Goal: Transaction & Acquisition: Purchase product/service

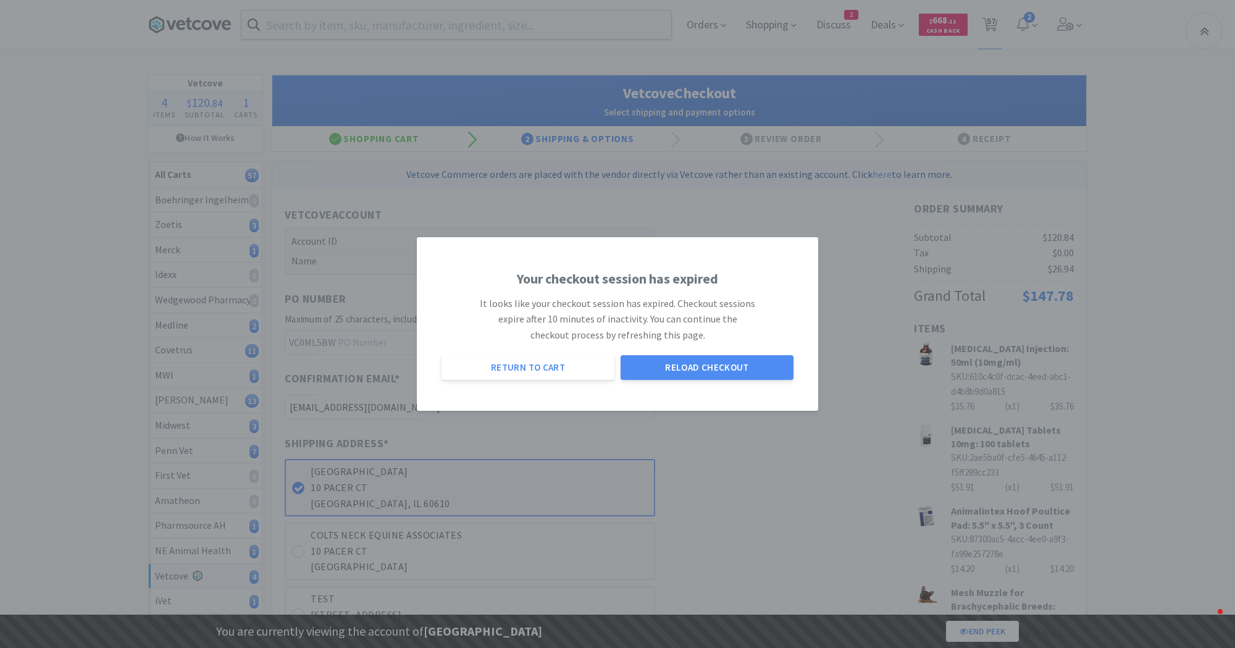
select select "2699"
select select "2489"
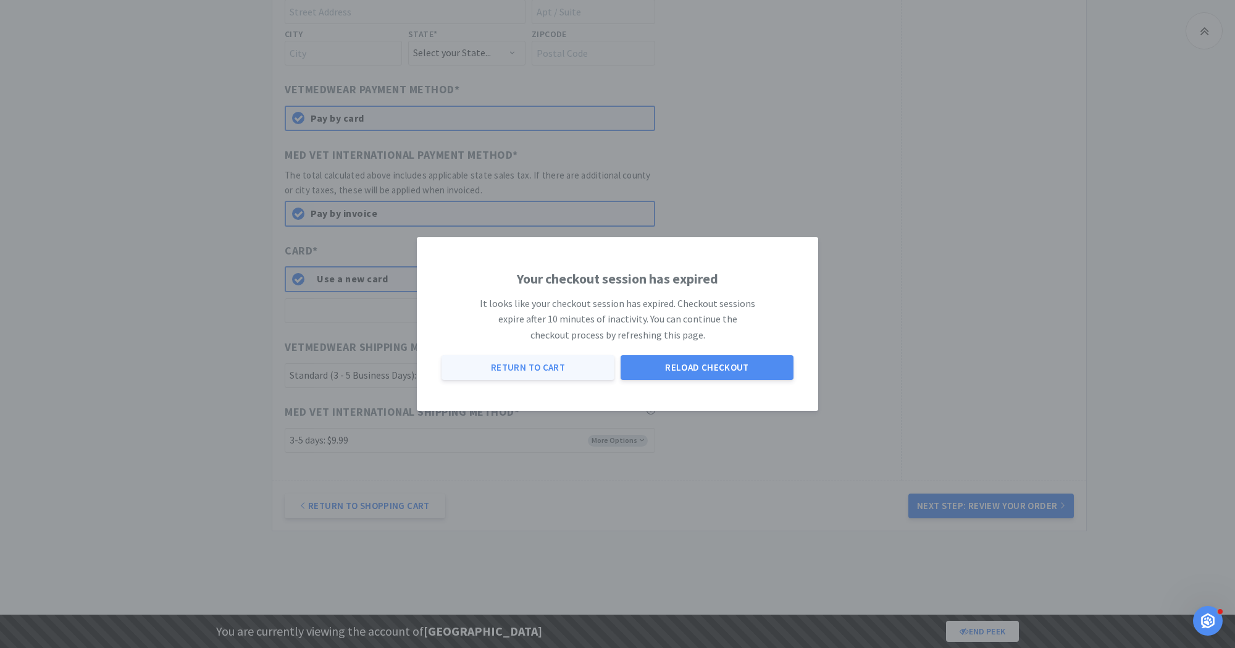
click at [562, 368] on button "Return to Cart" at bounding box center [528, 367] width 173 height 25
select select "1"
select select "10"
select select "1"
select select "2"
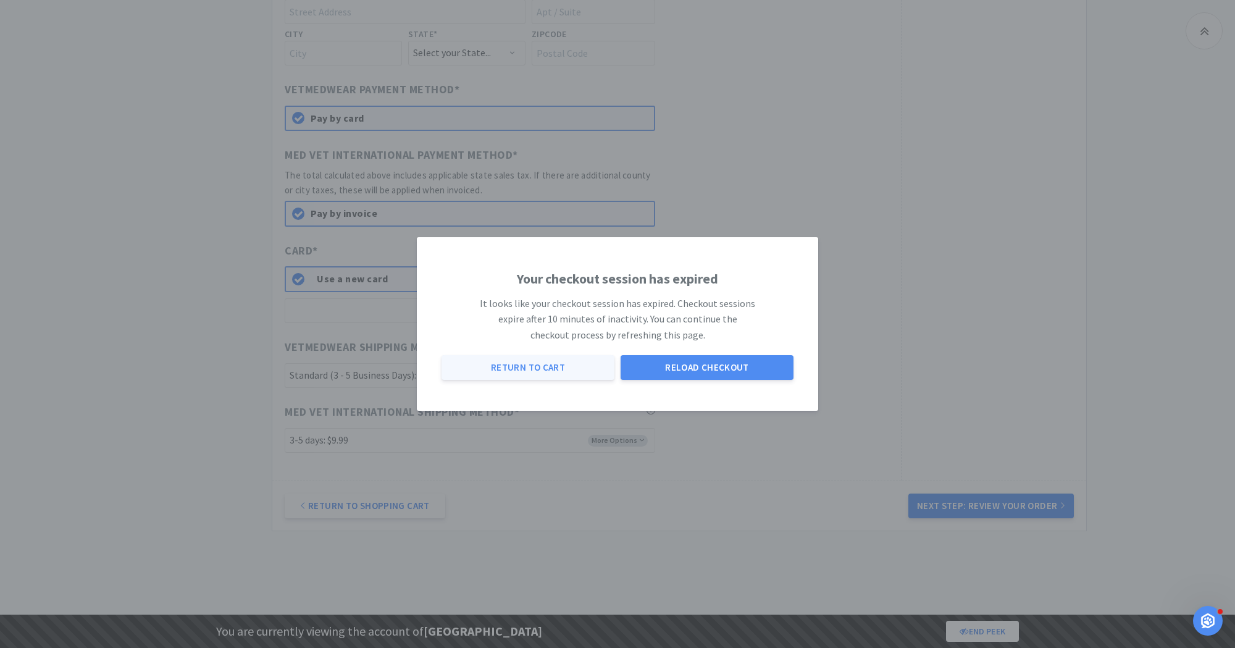
select select "1"
select select "8"
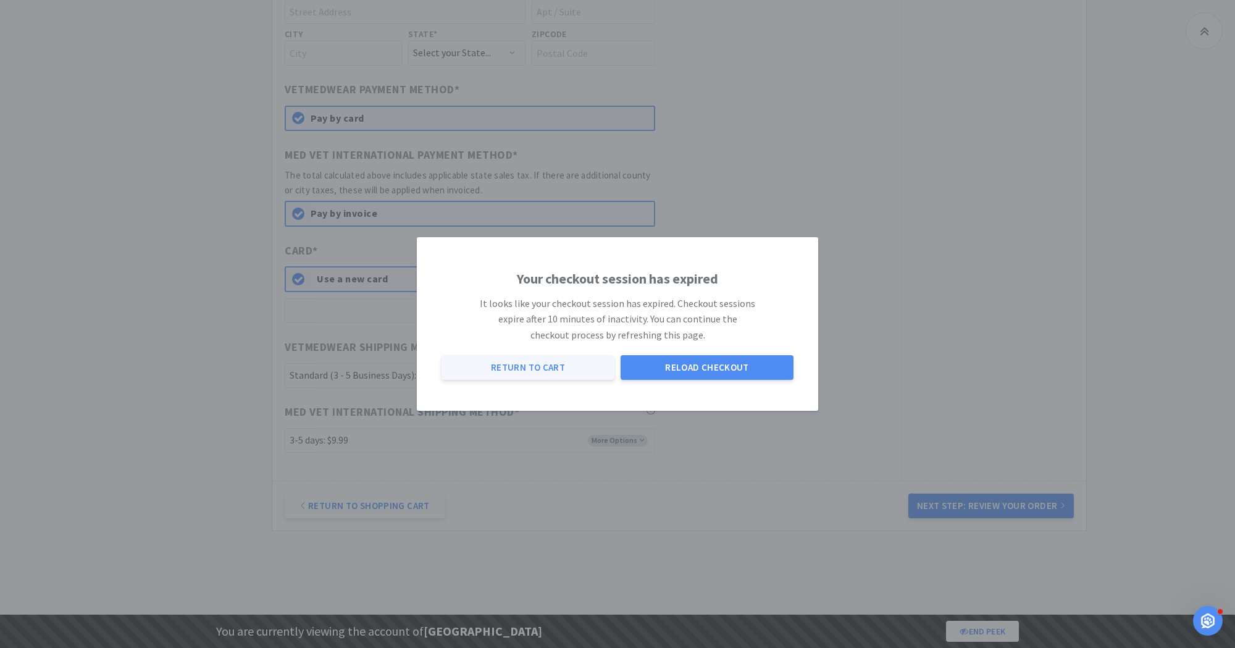
select select "1"
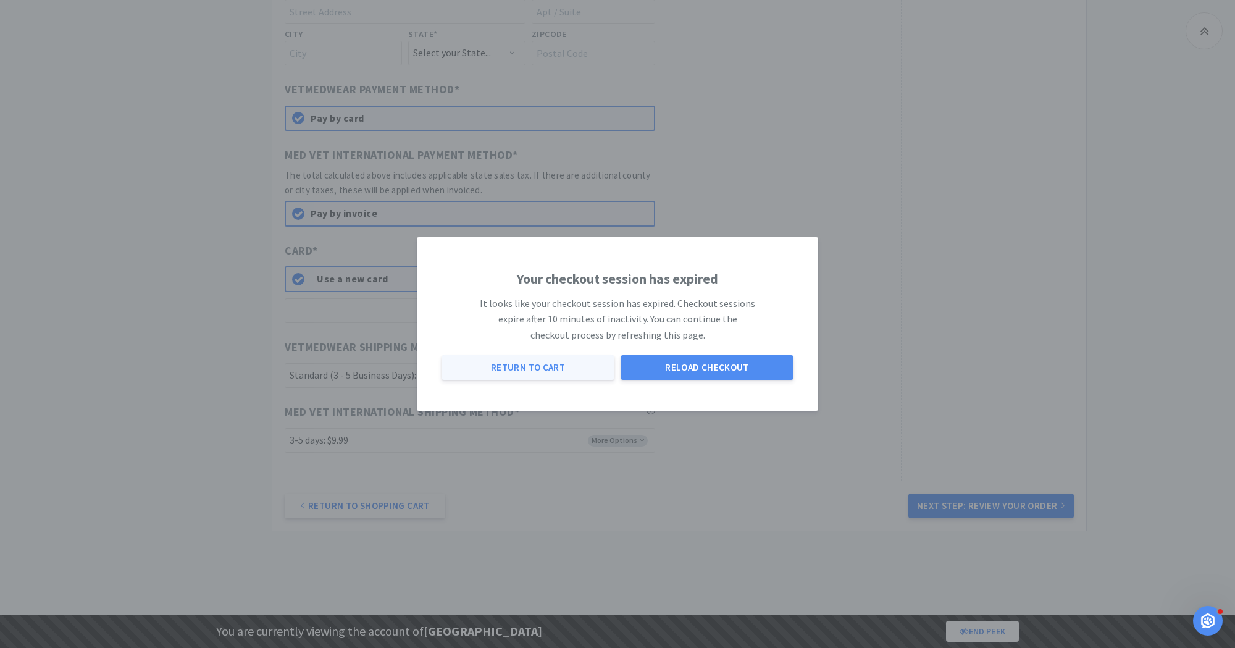
select select "1"
select select "2"
select select "1"
select select "2"
select select "1"
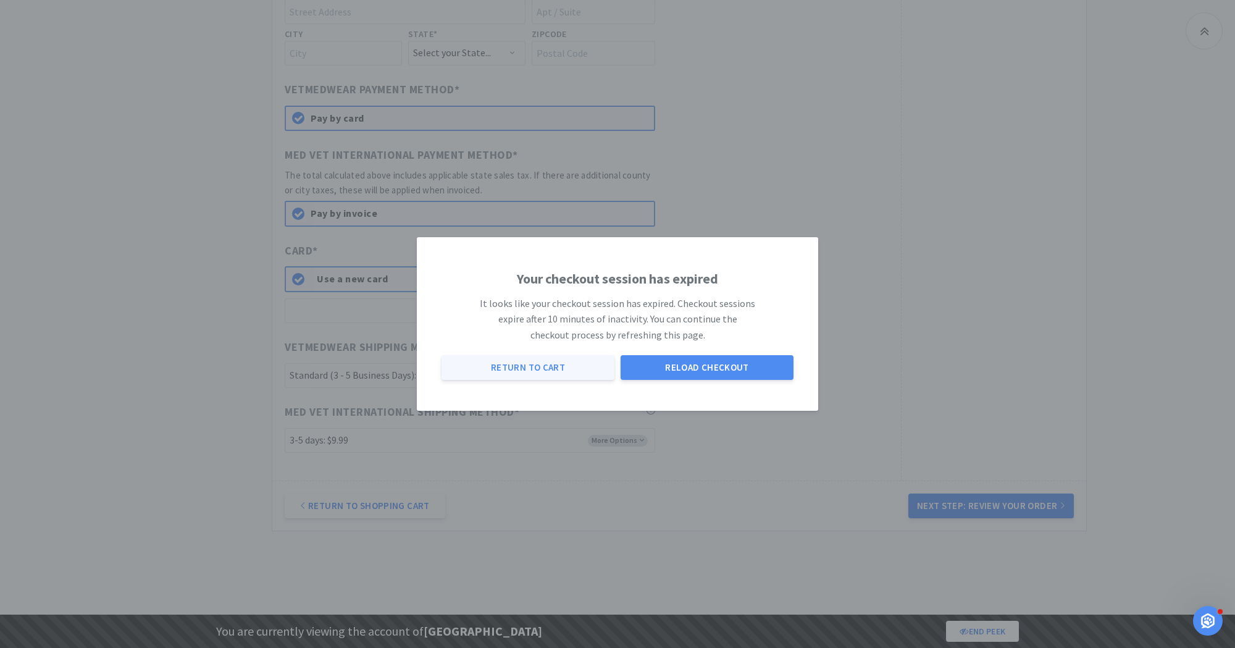
select select "1"
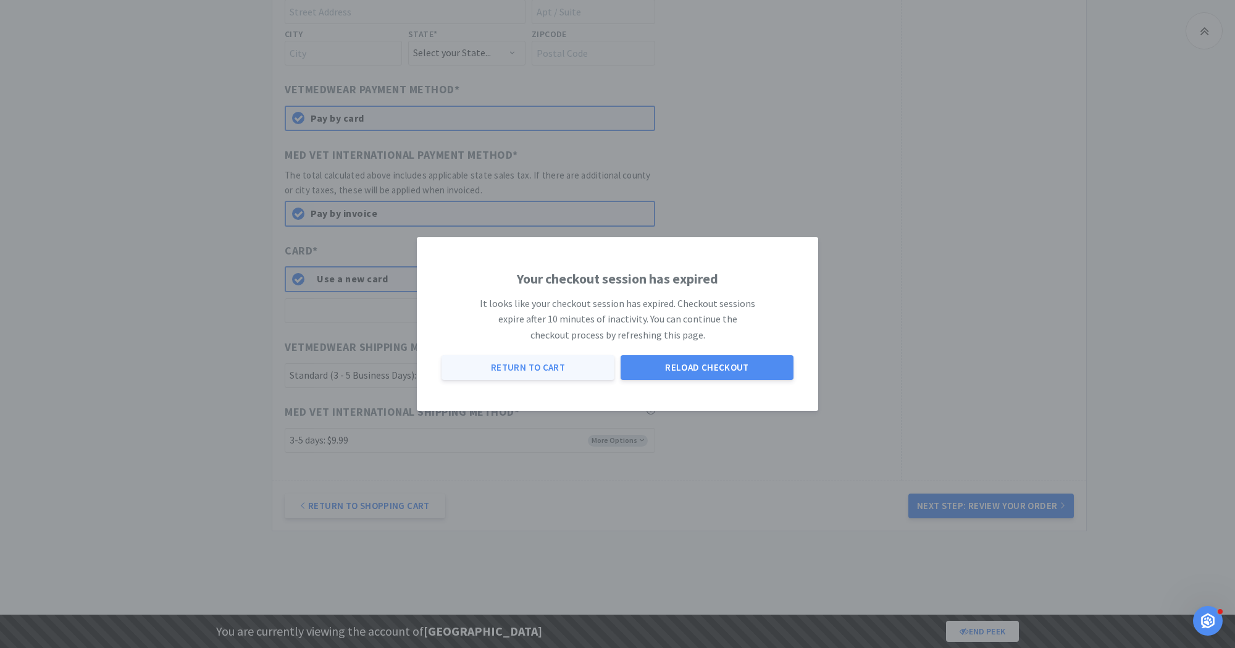
select select "1"
select select "2"
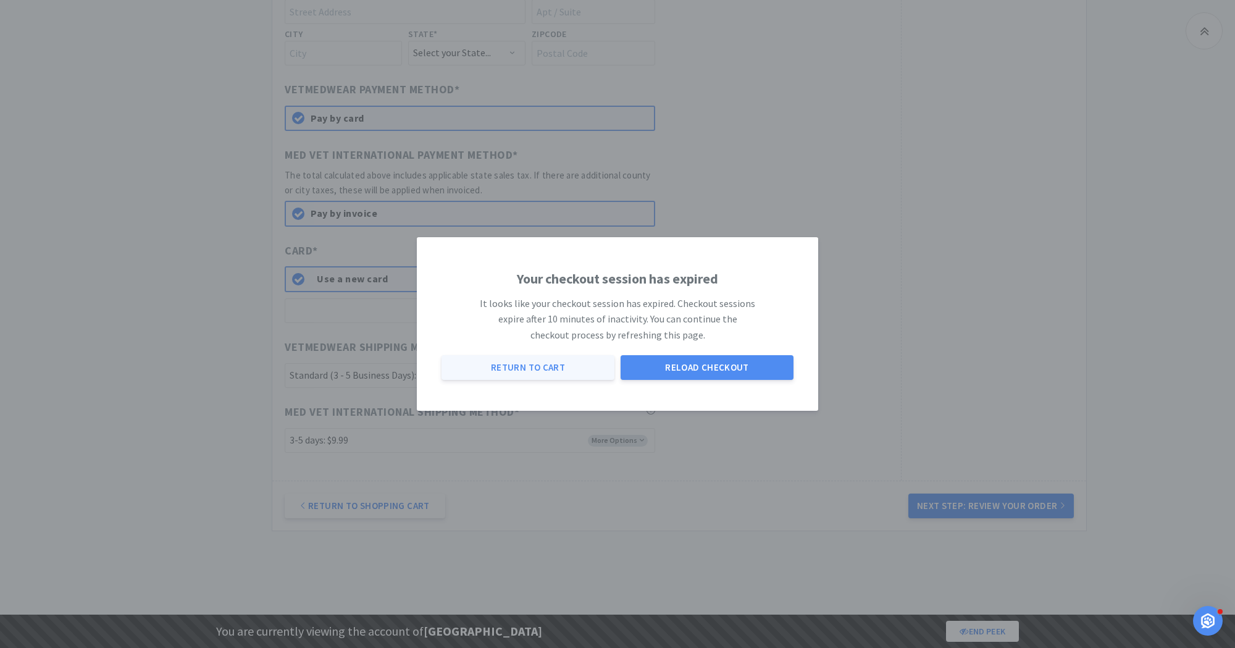
select select "2"
select select "1"
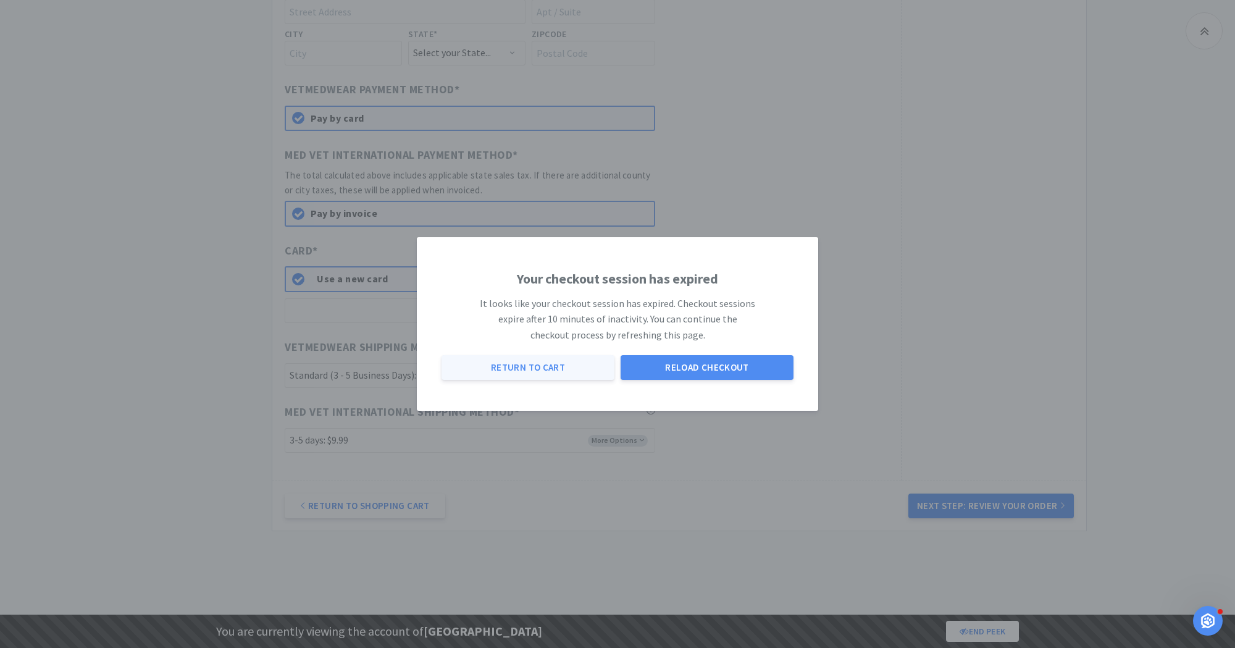
select select "1"
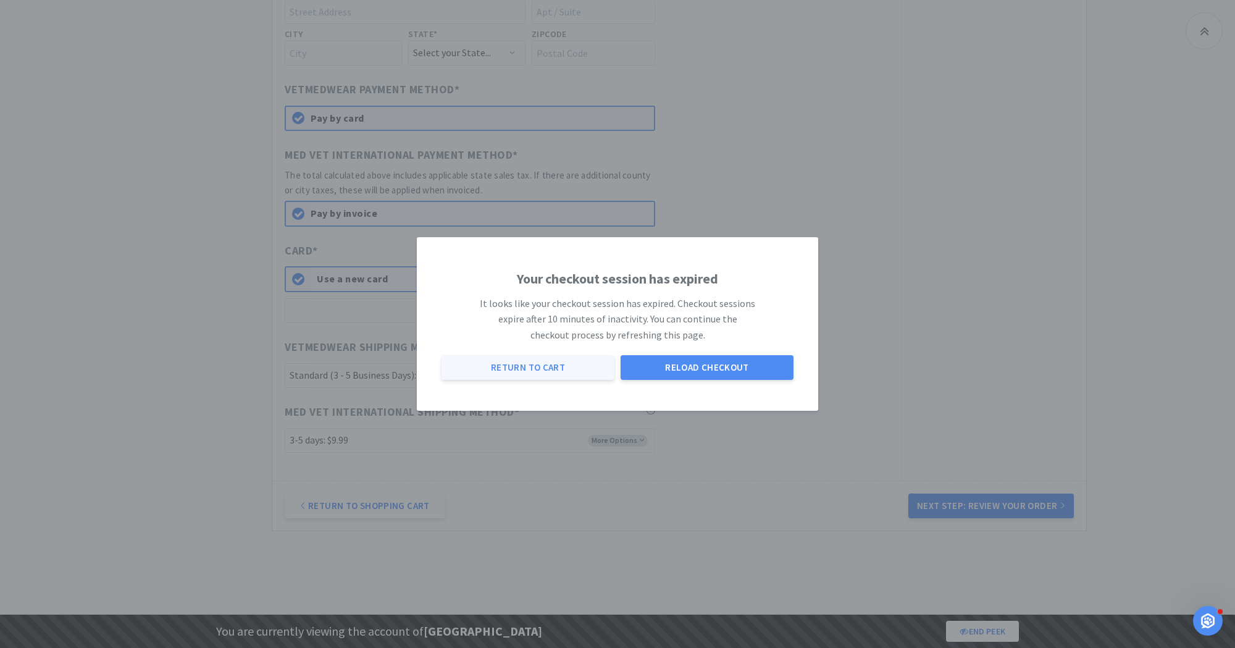
select select "1"
select select "2"
select select "1"
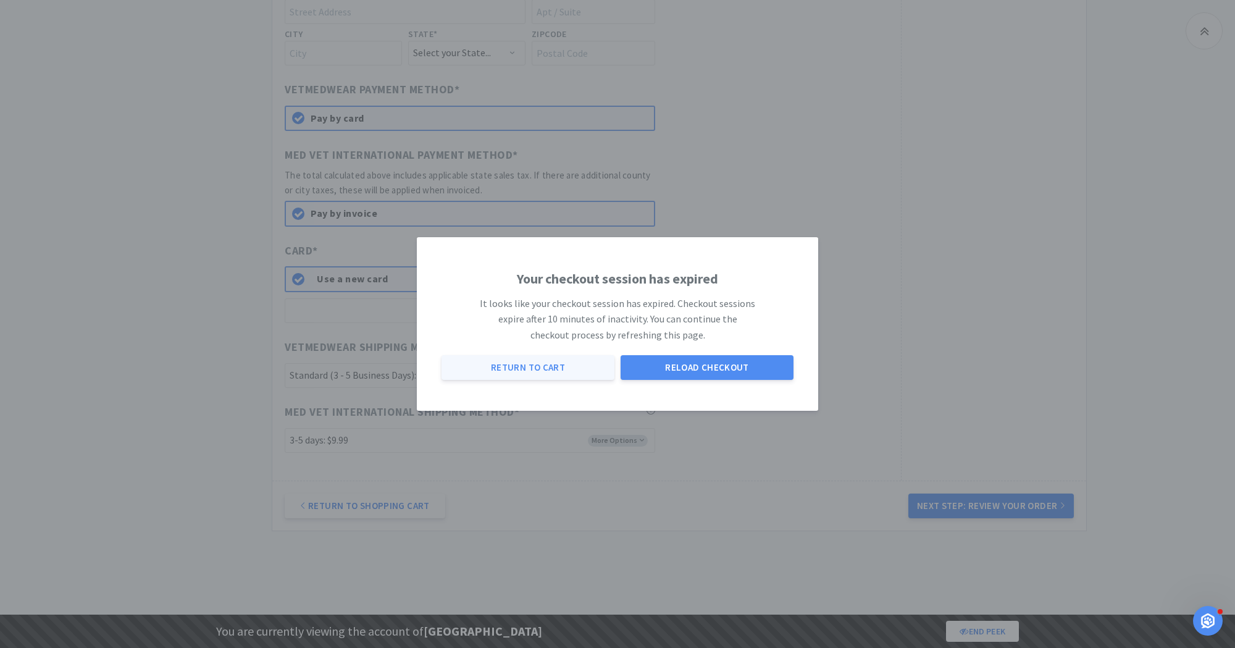
select select "1"
select select "10"
select select "2"
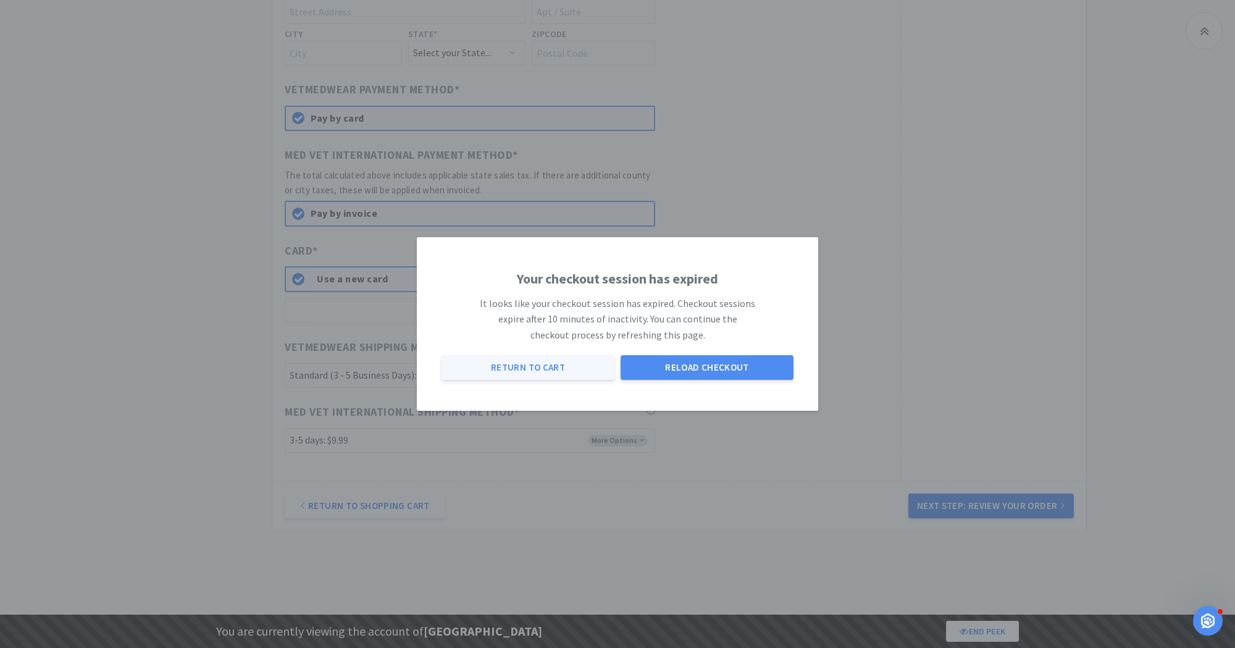
select select "1"
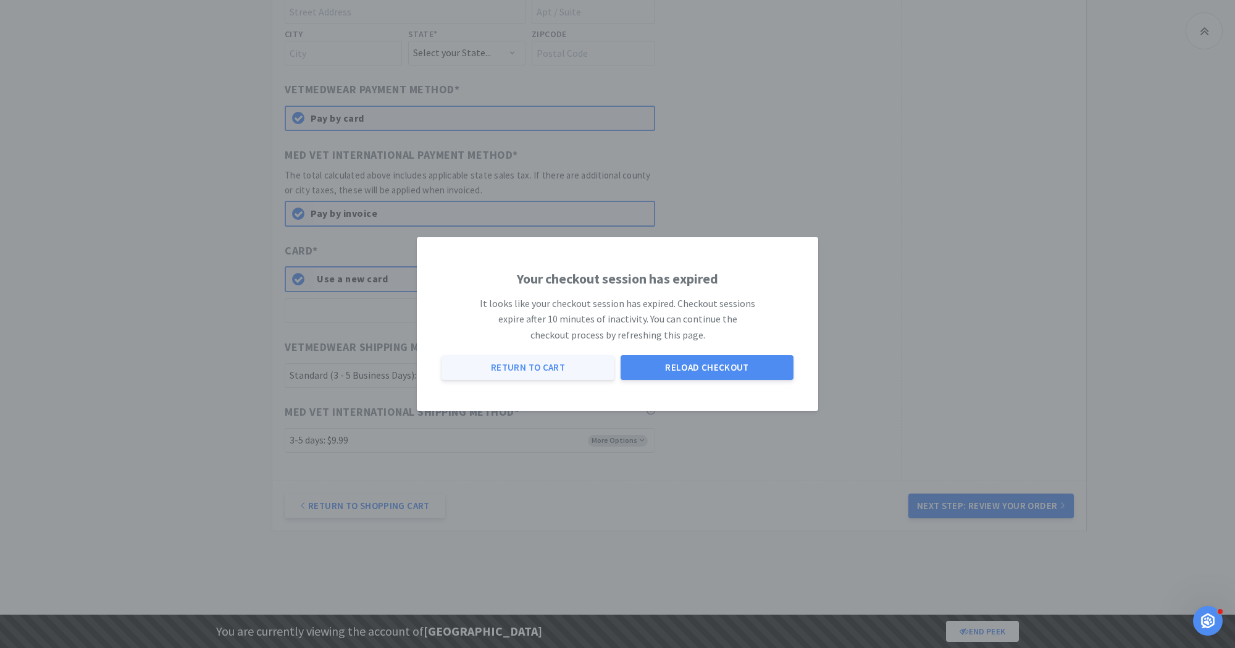
select select "3"
select select "2"
select select "3"
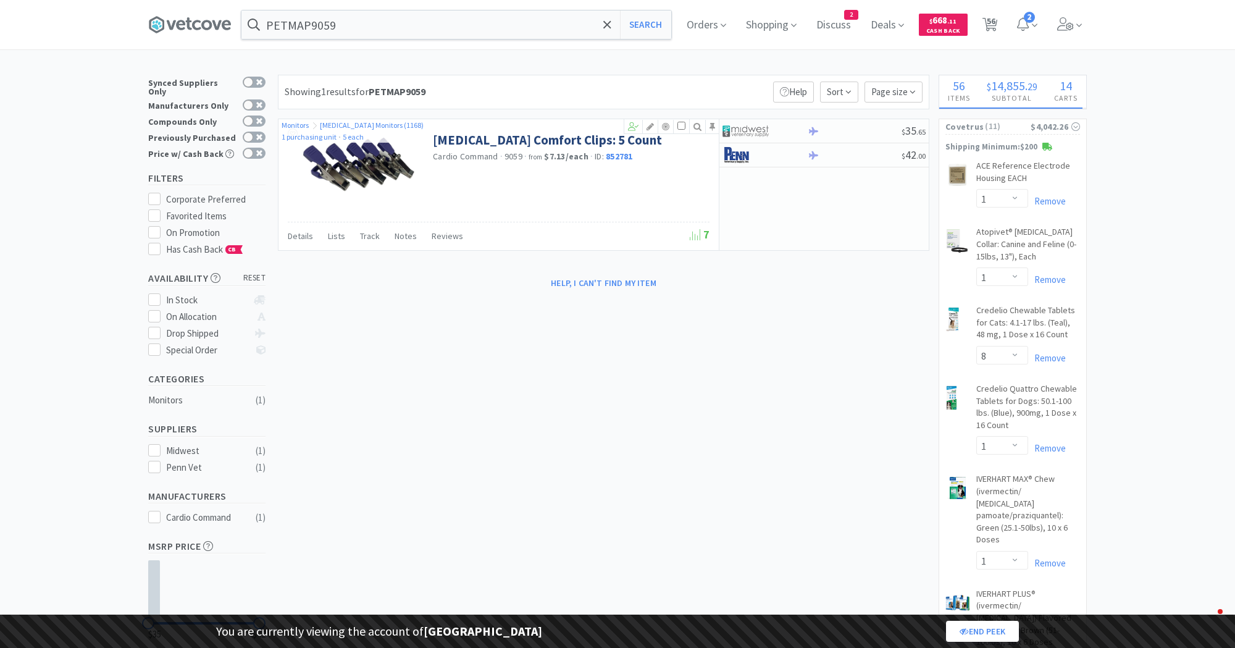
select select "1"
select select "8"
select select "1"
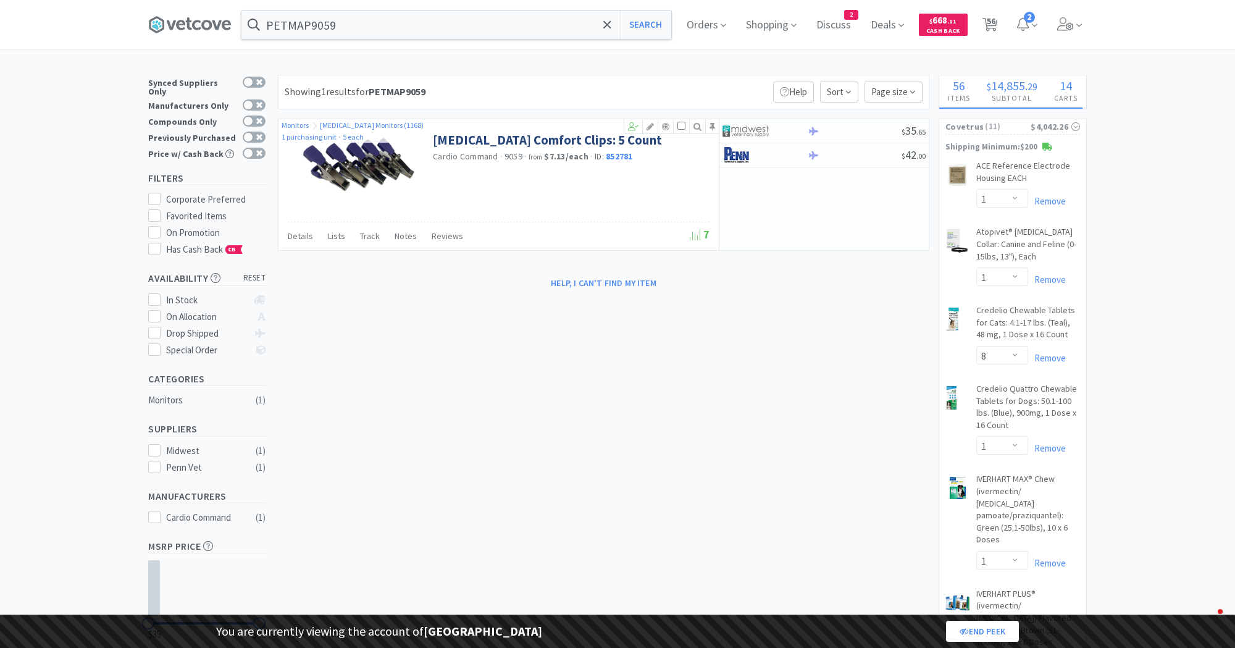
select select "1"
select select "2"
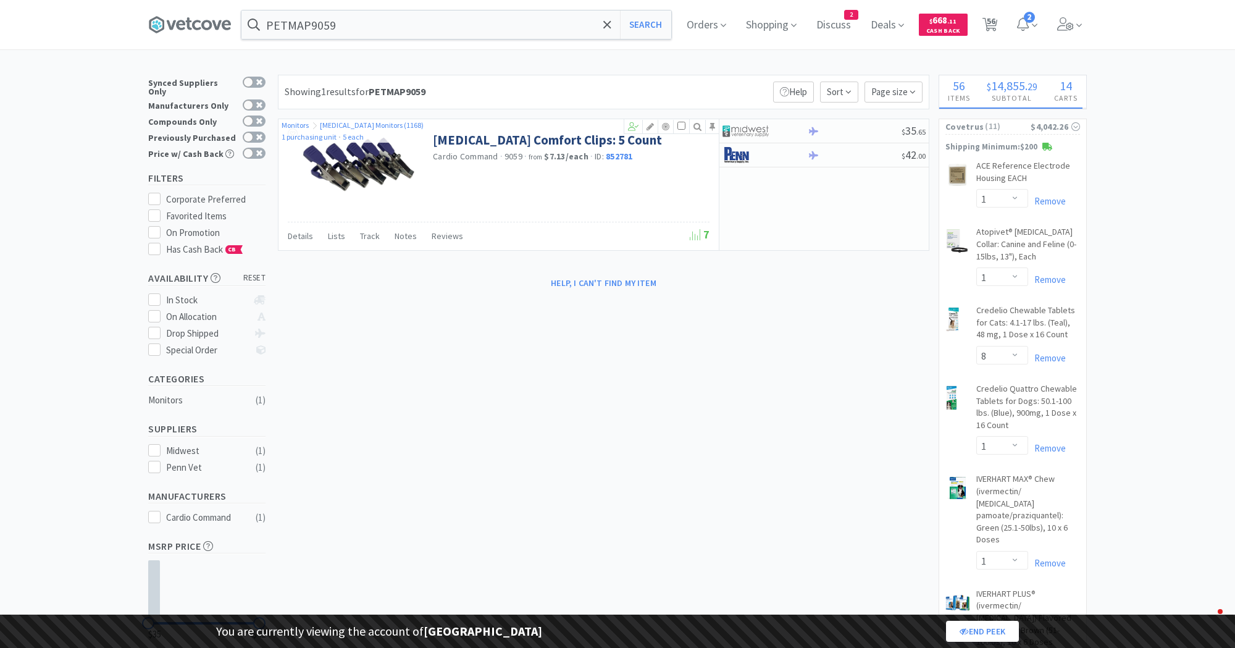
select select "1"
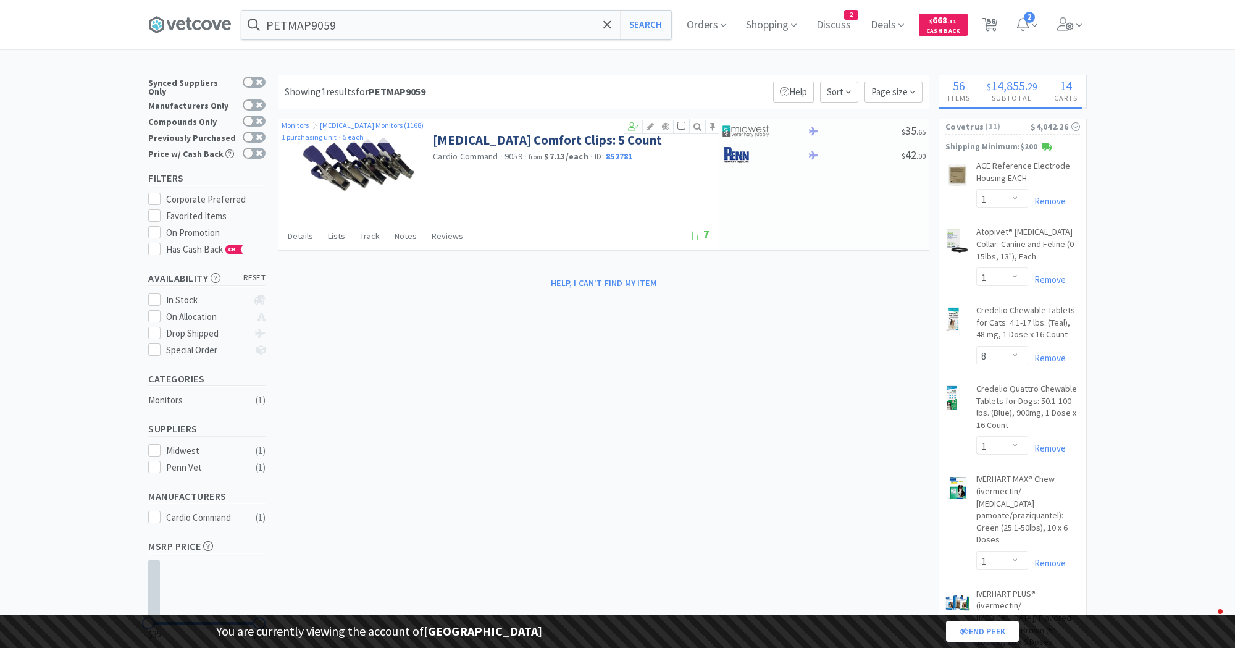
select select "1"
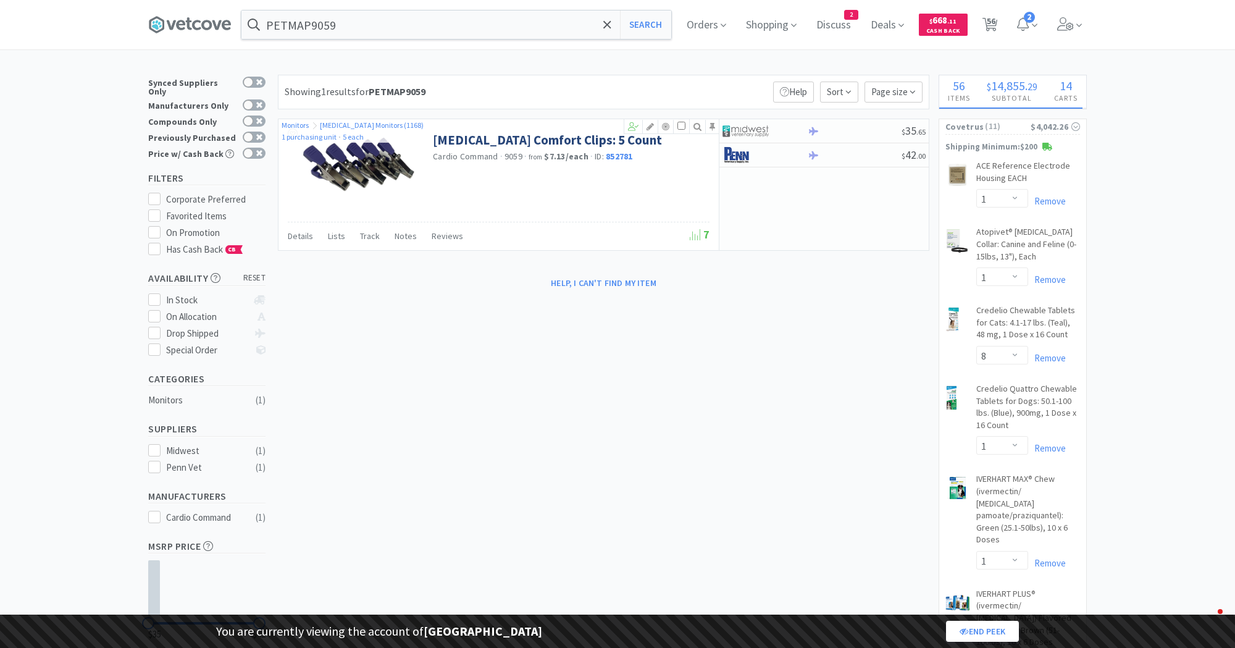
select select "2"
select select "1"
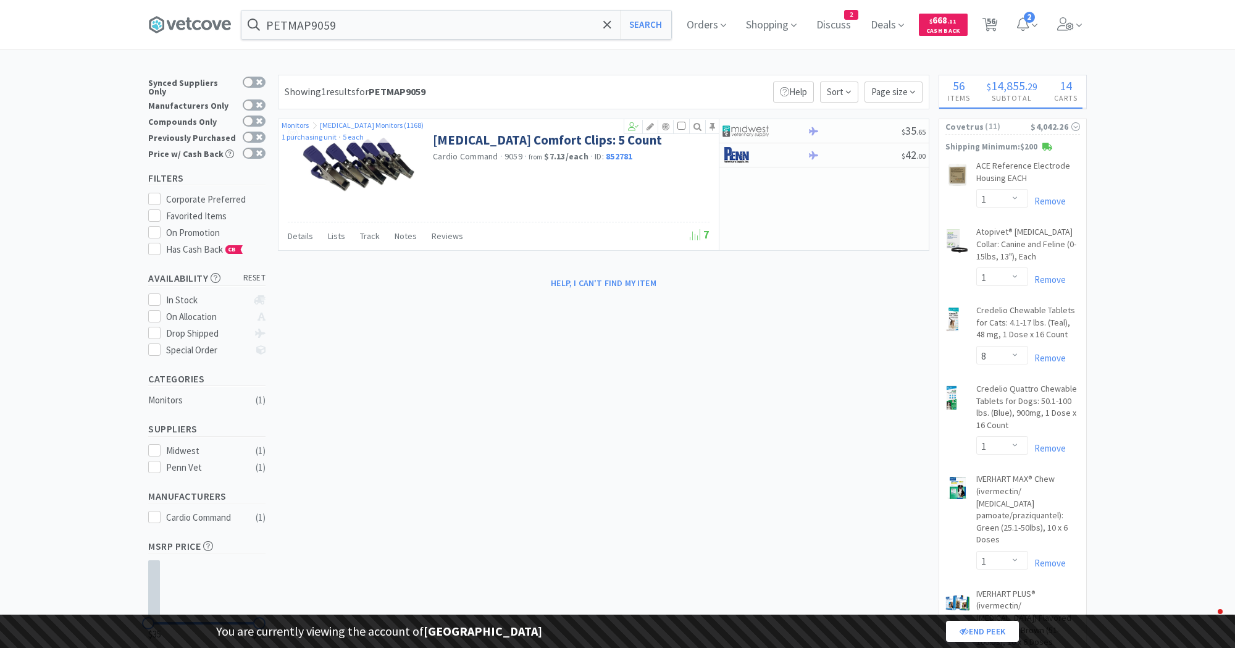
select select "1"
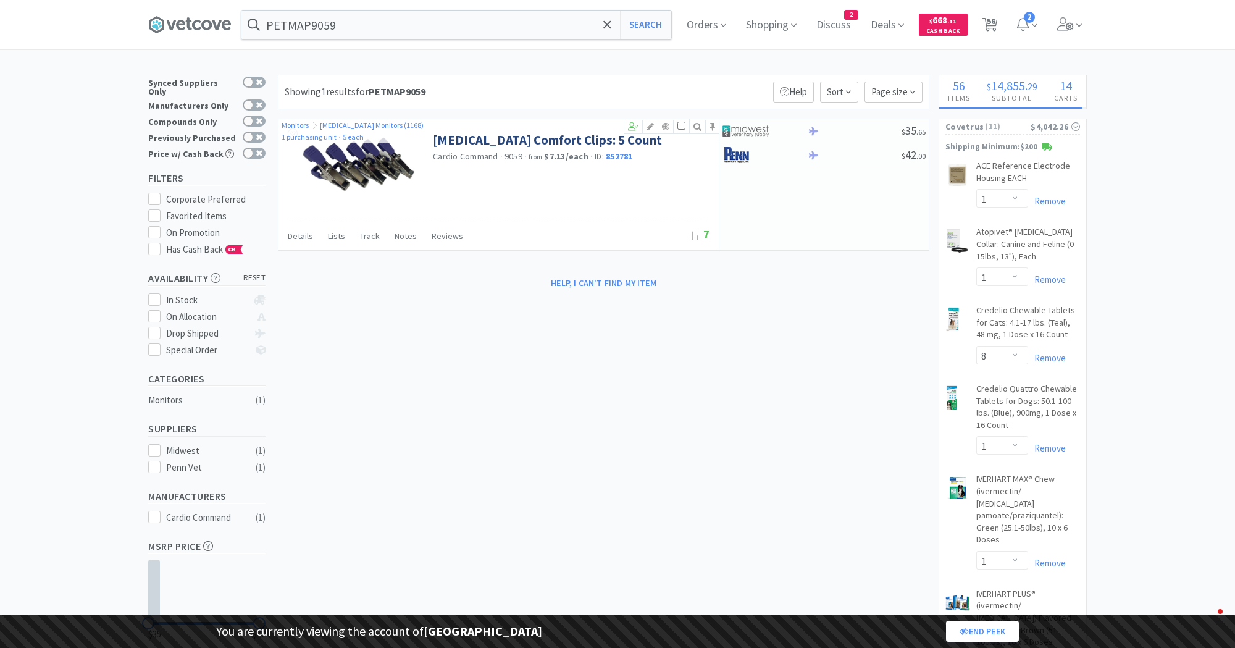
select select "1"
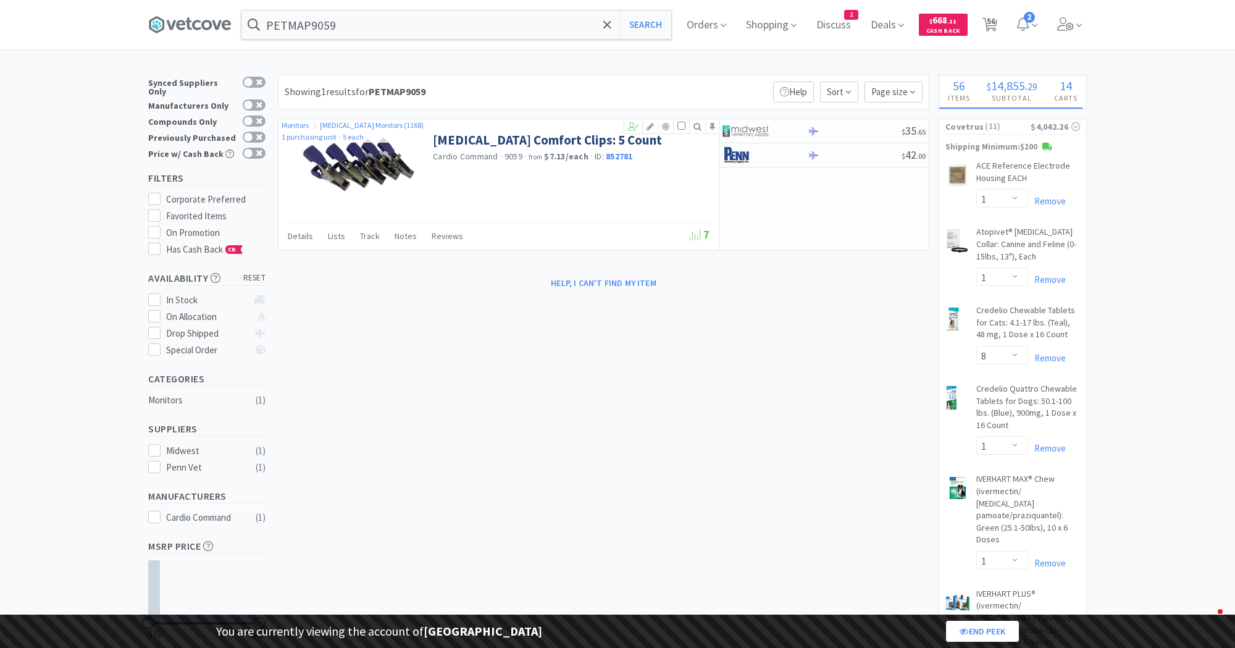
select select "1"
select select "10"
select select "1"
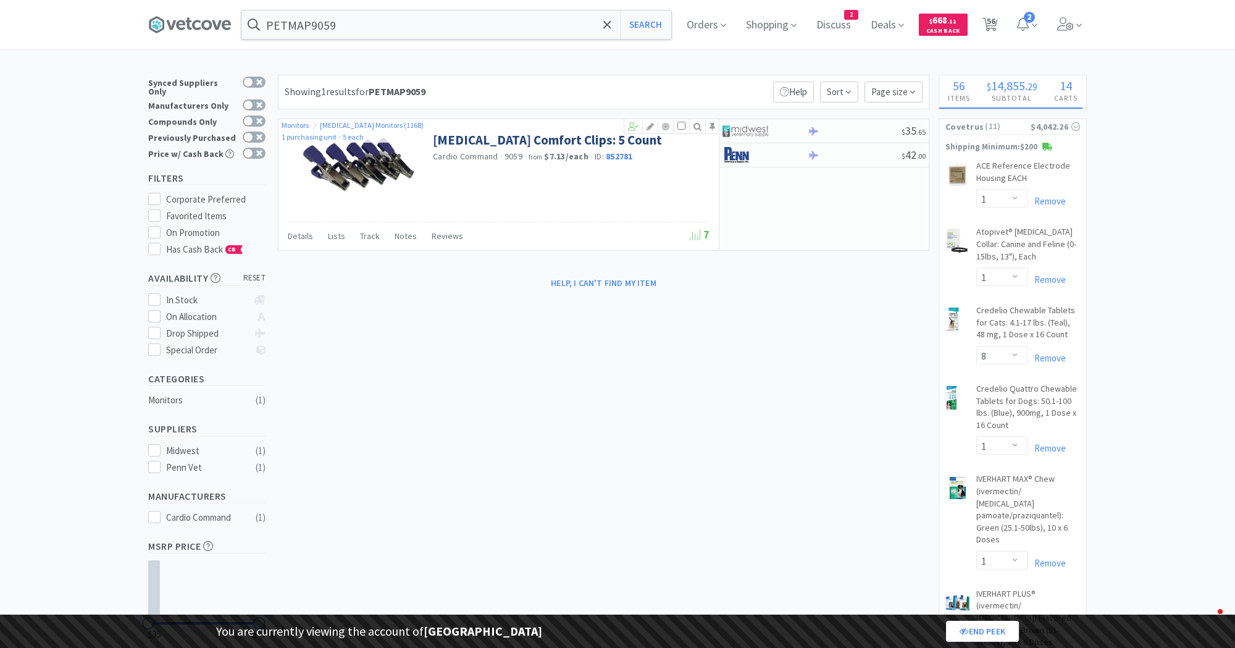
select select "1"
select select "3"
select select "2"
select select "3"
select select "2"
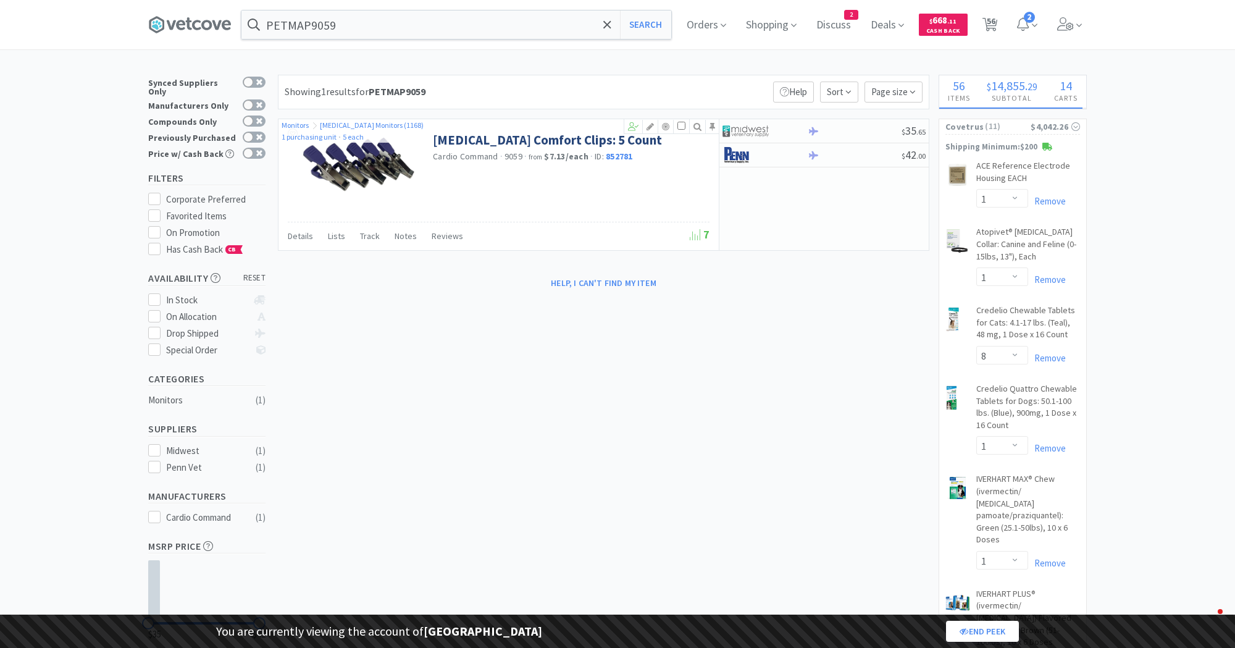
select select "2"
select select "1"
select select "10"
select select "1"
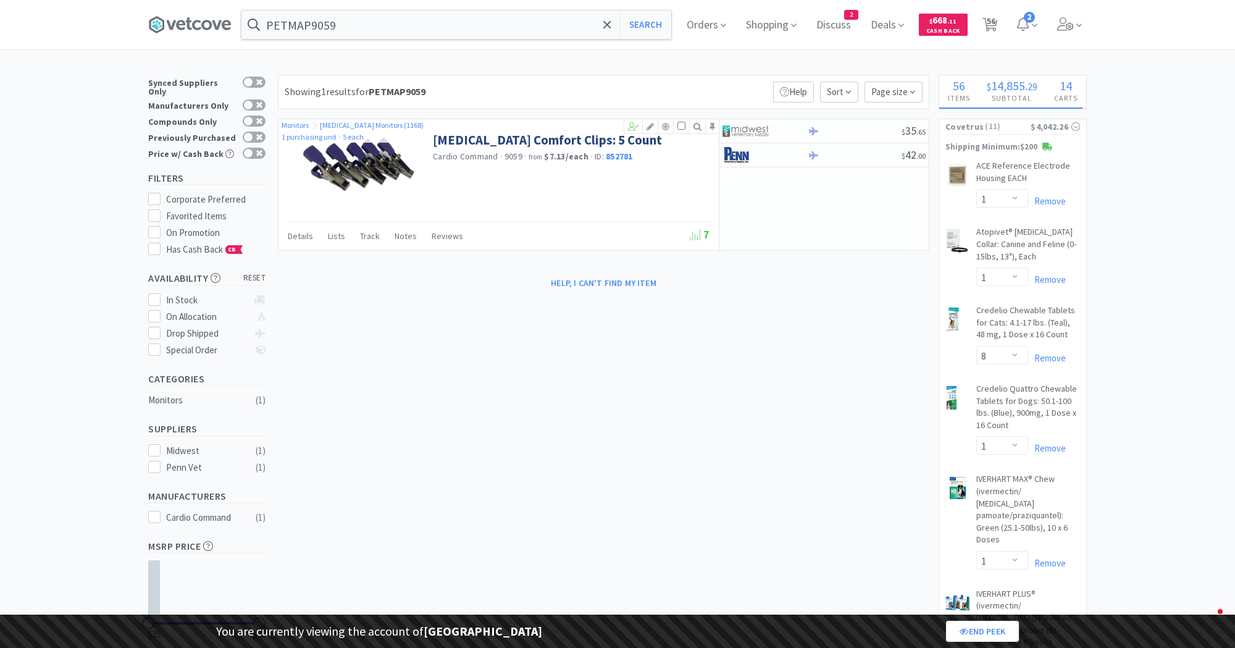
select select "2"
select select "1"
select select "2"
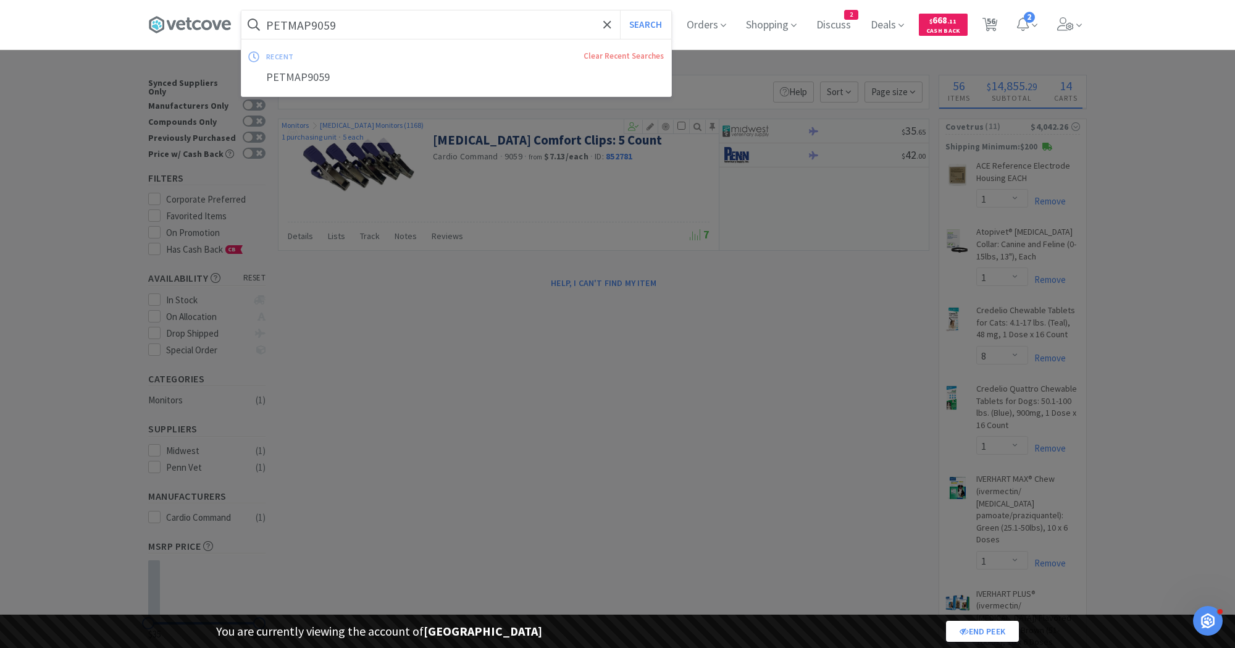
click at [371, 26] on input "PETMAP9059" at bounding box center [456, 24] width 430 height 28
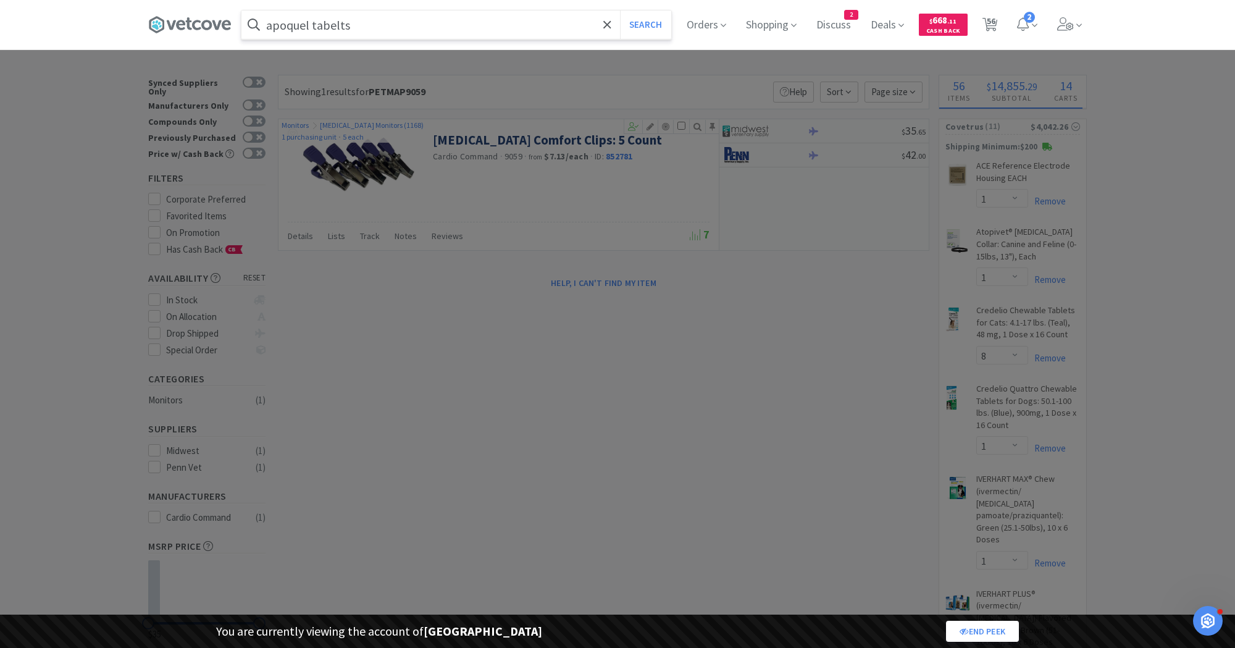
click at [620, 10] on button "Search" at bounding box center [645, 24] width 51 height 28
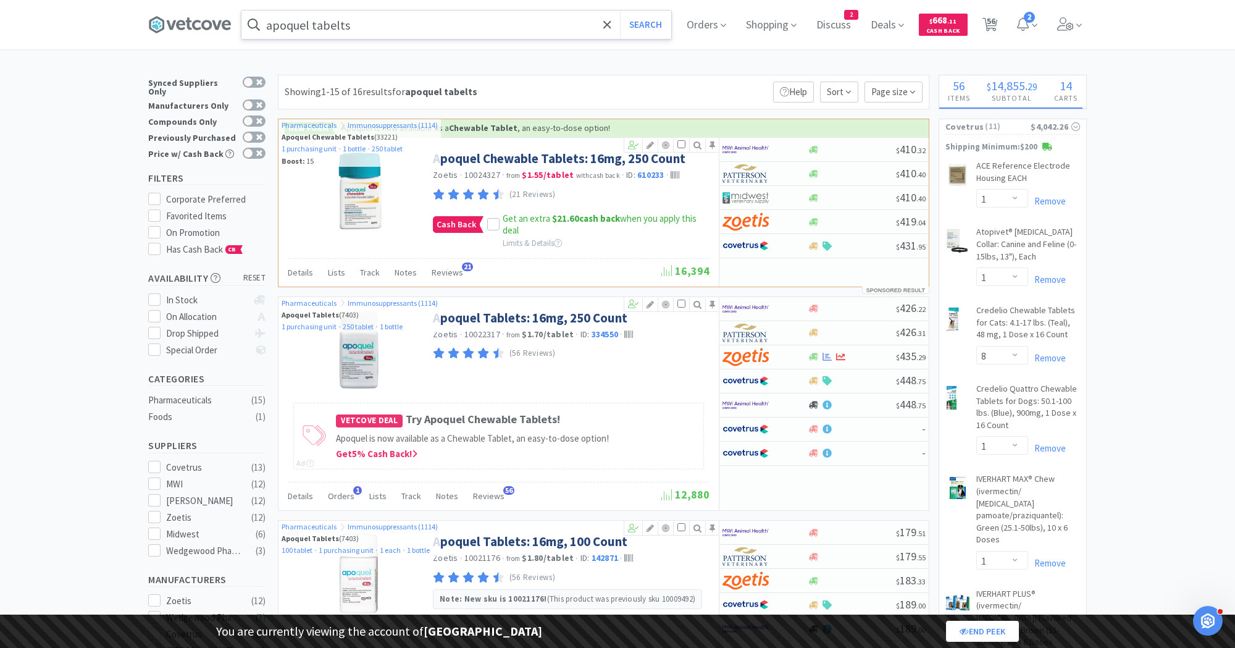
click at [379, 25] on input "apoquel tabelts" at bounding box center [456, 24] width 430 height 28
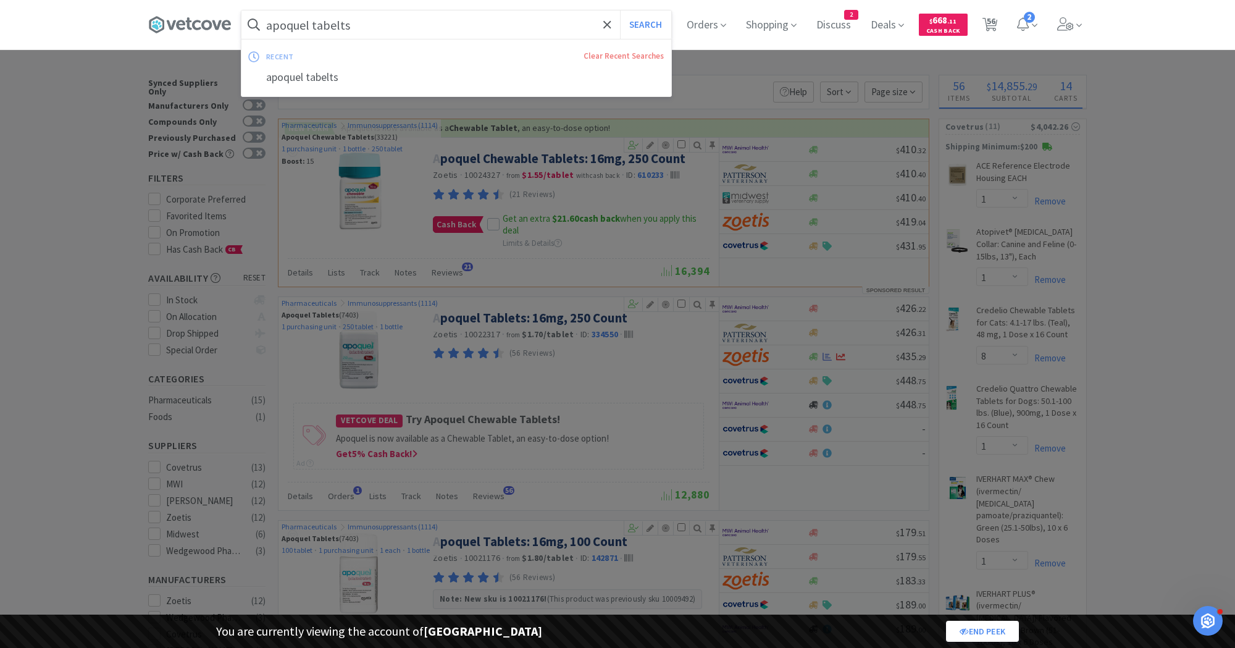
click at [379, 25] on input "apoquel tabelts" at bounding box center [456, 24] width 430 height 28
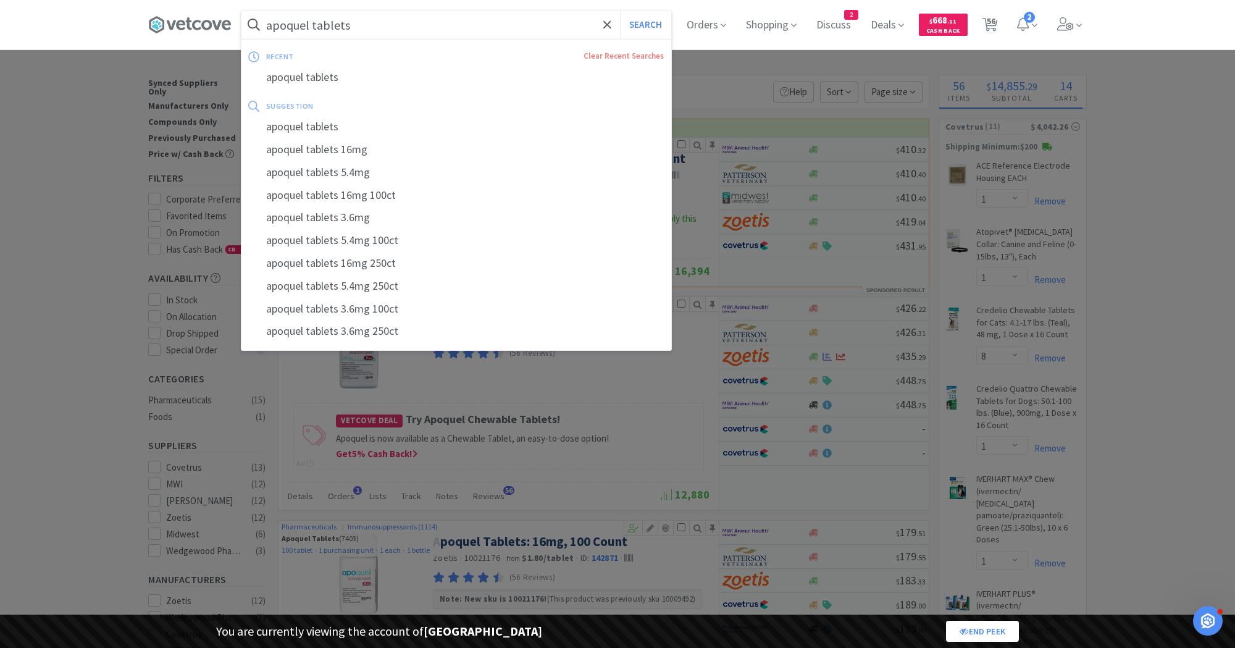
type input "apoquel tablets"
click at [620, 10] on button "Search" at bounding box center [645, 24] width 51 height 28
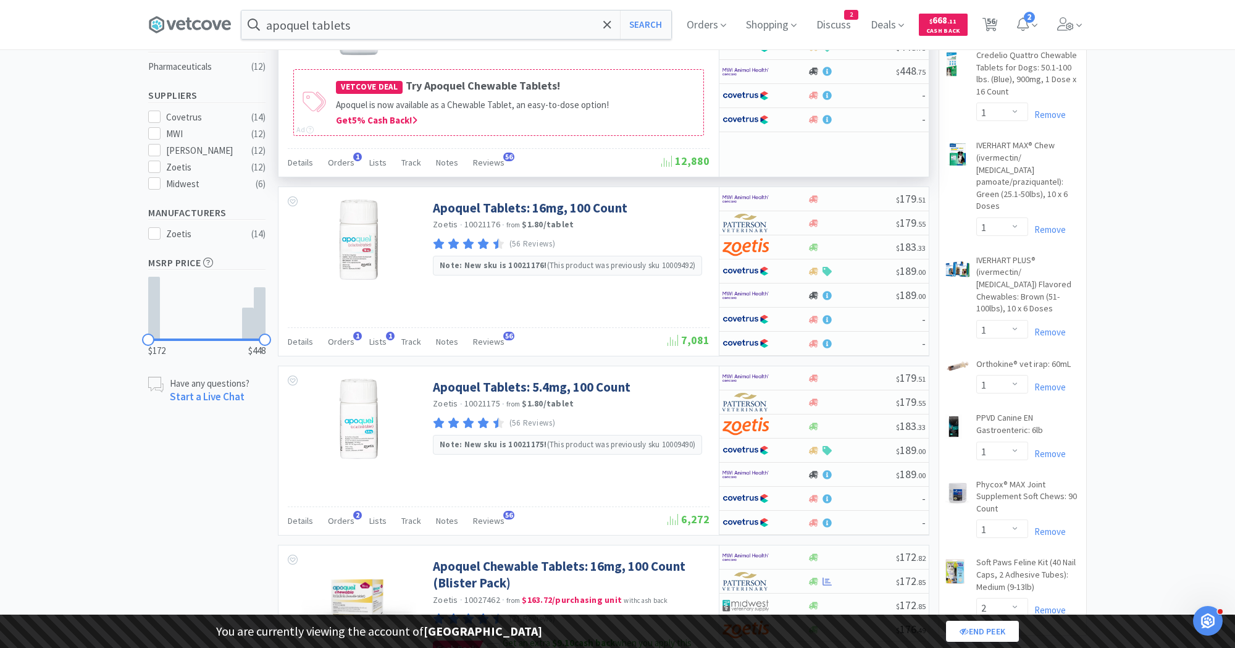
scroll to position [338, 0]
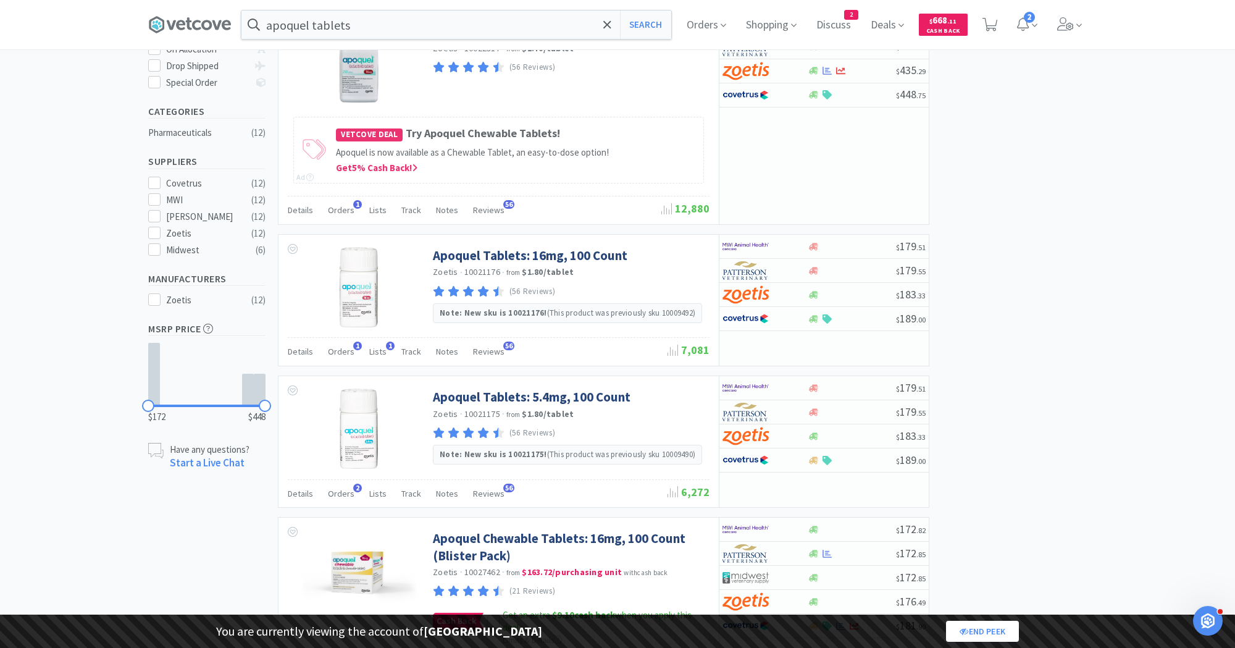
scroll to position [281, 0]
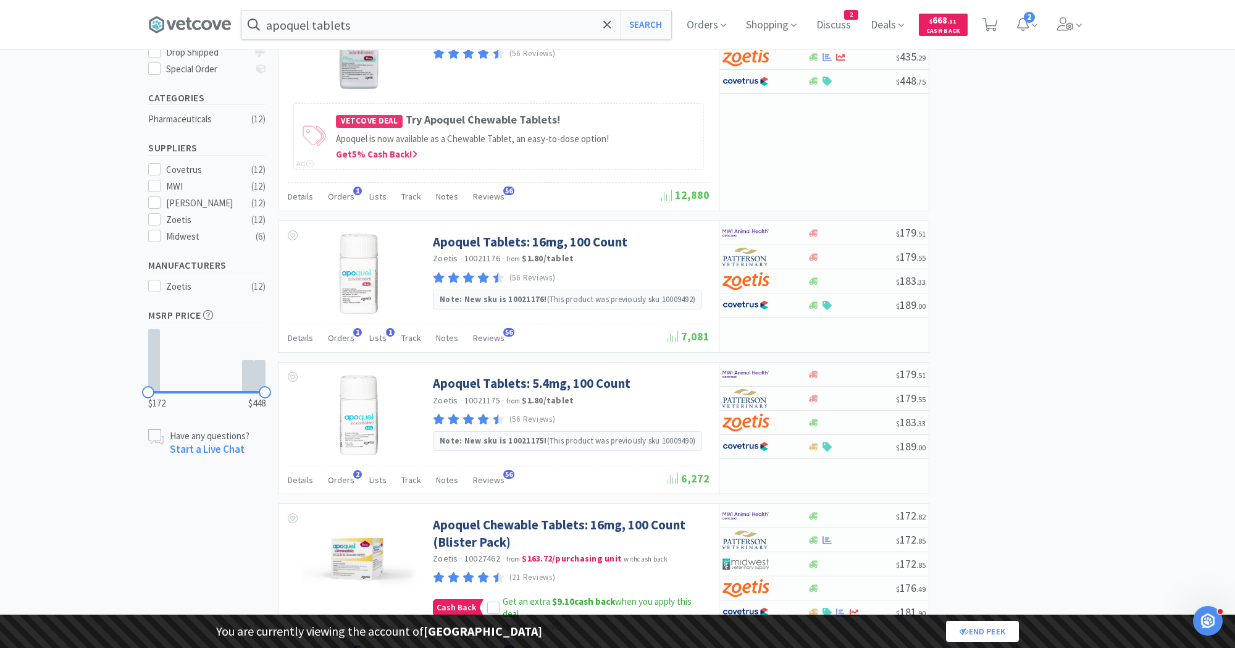
select select "1"
select select "8"
select select "1"
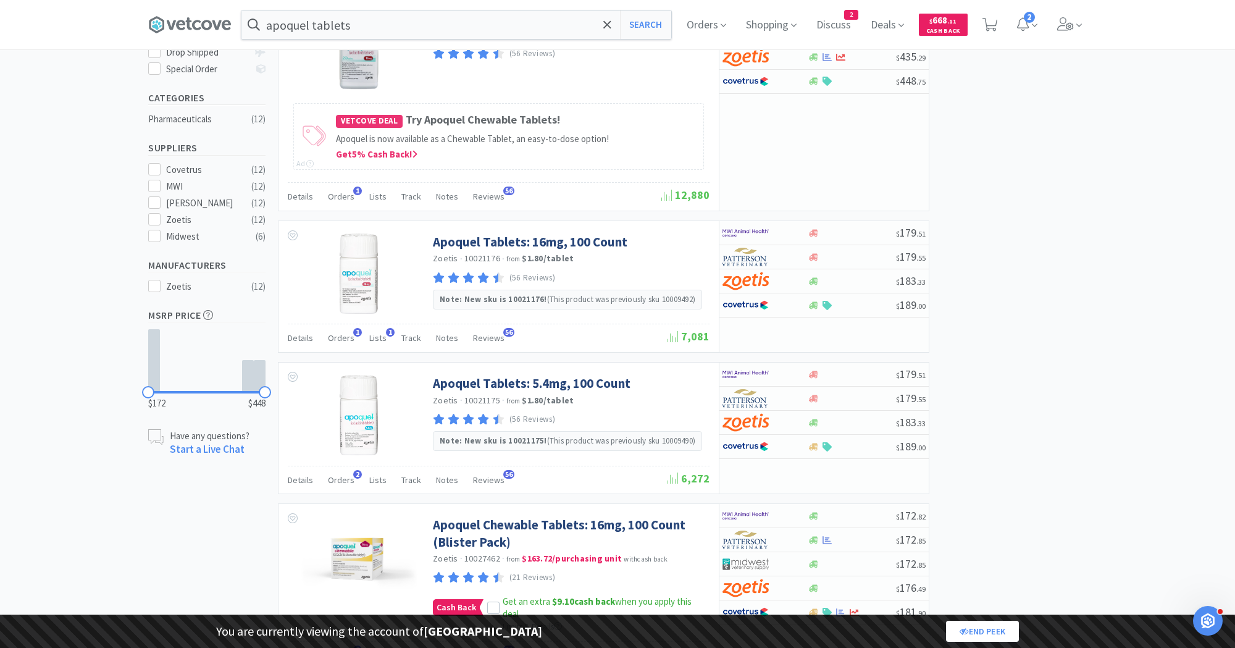
select select "1"
select select "2"
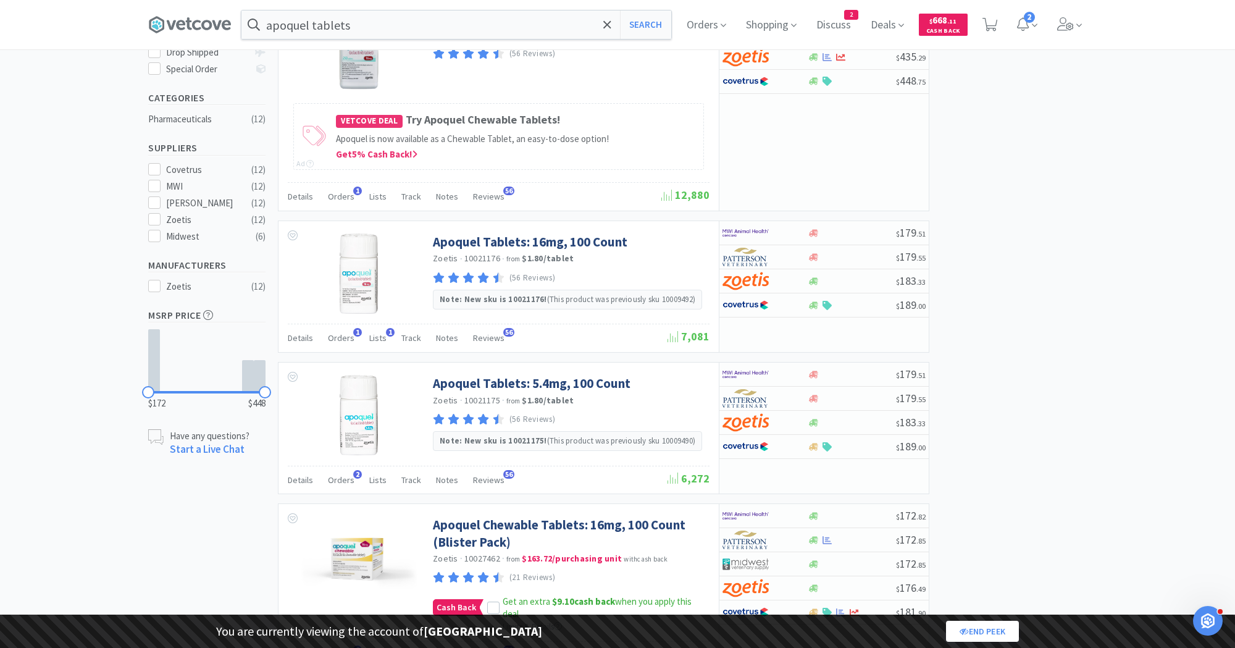
select select "2"
select select "1"
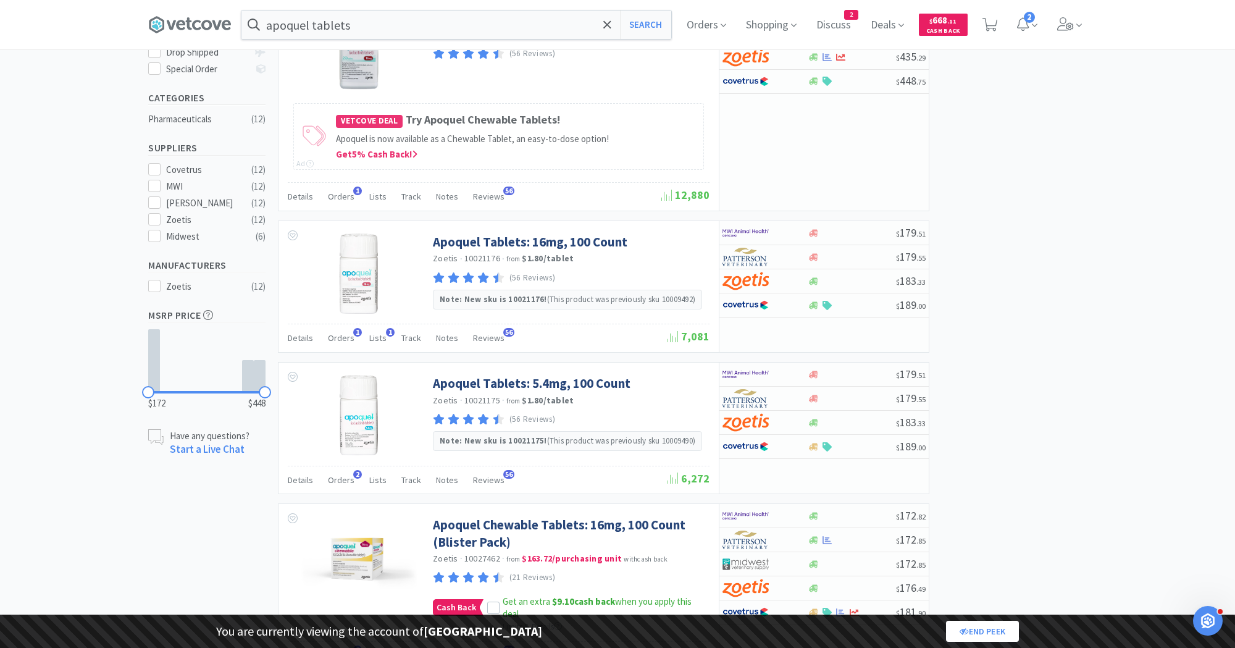
select select "1"
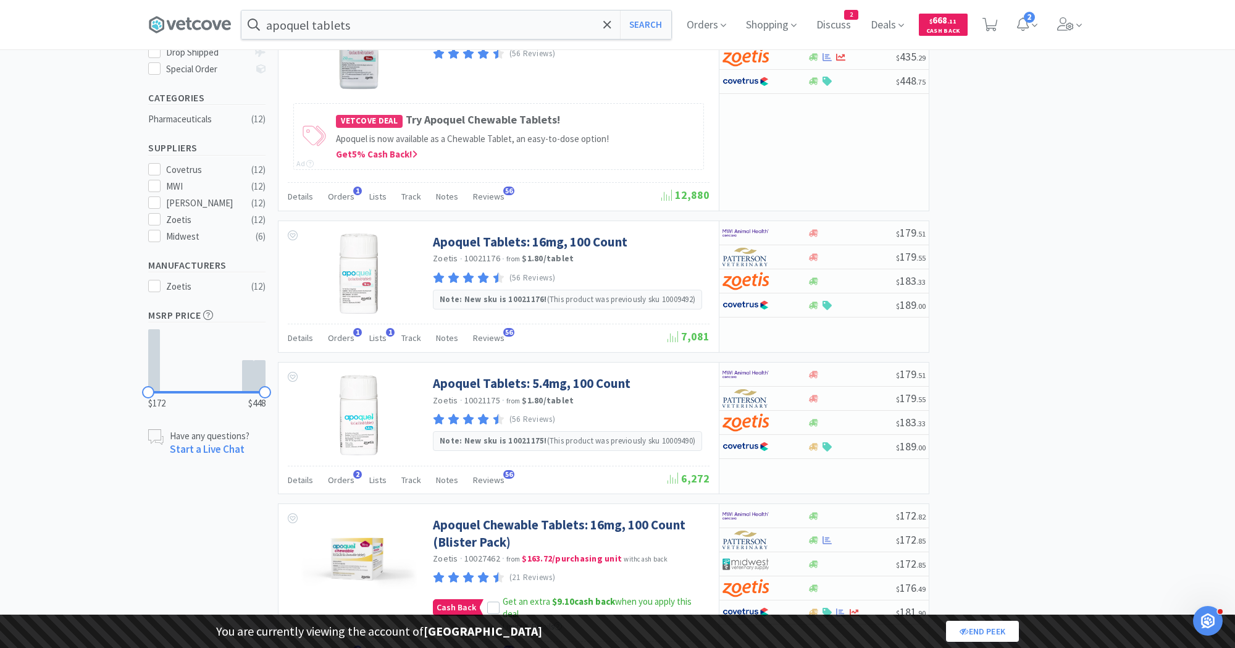
select select "1"
select select "2"
select select "1"
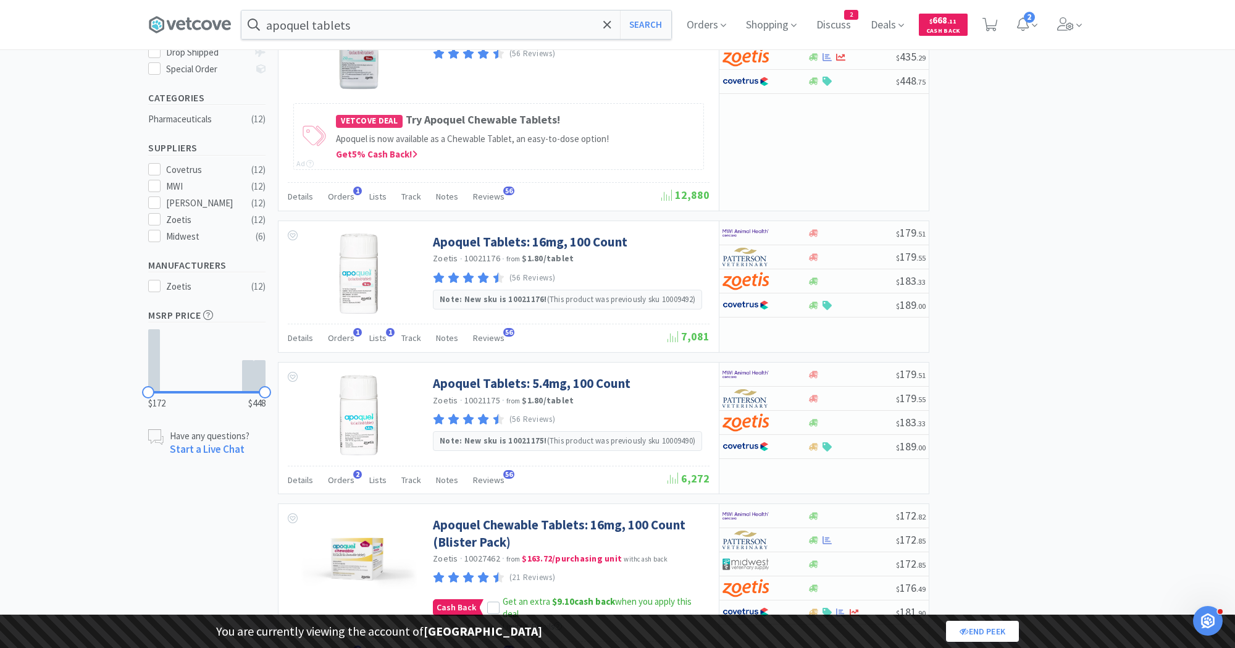
select select "1"
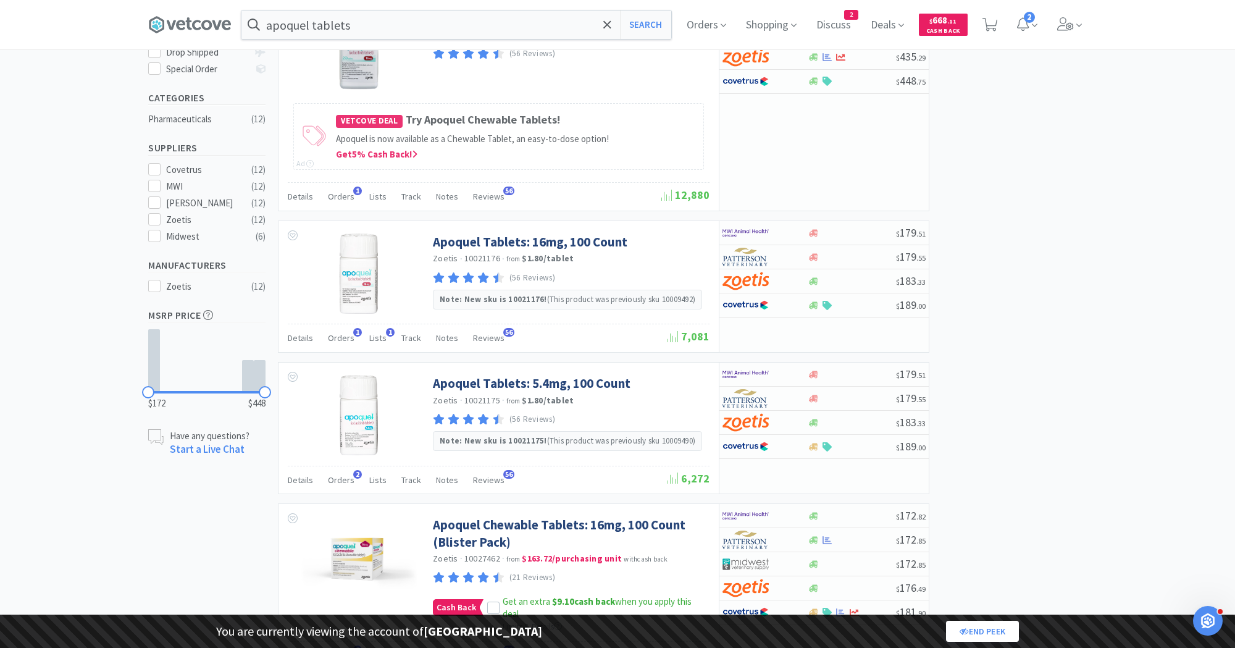
select select "1"
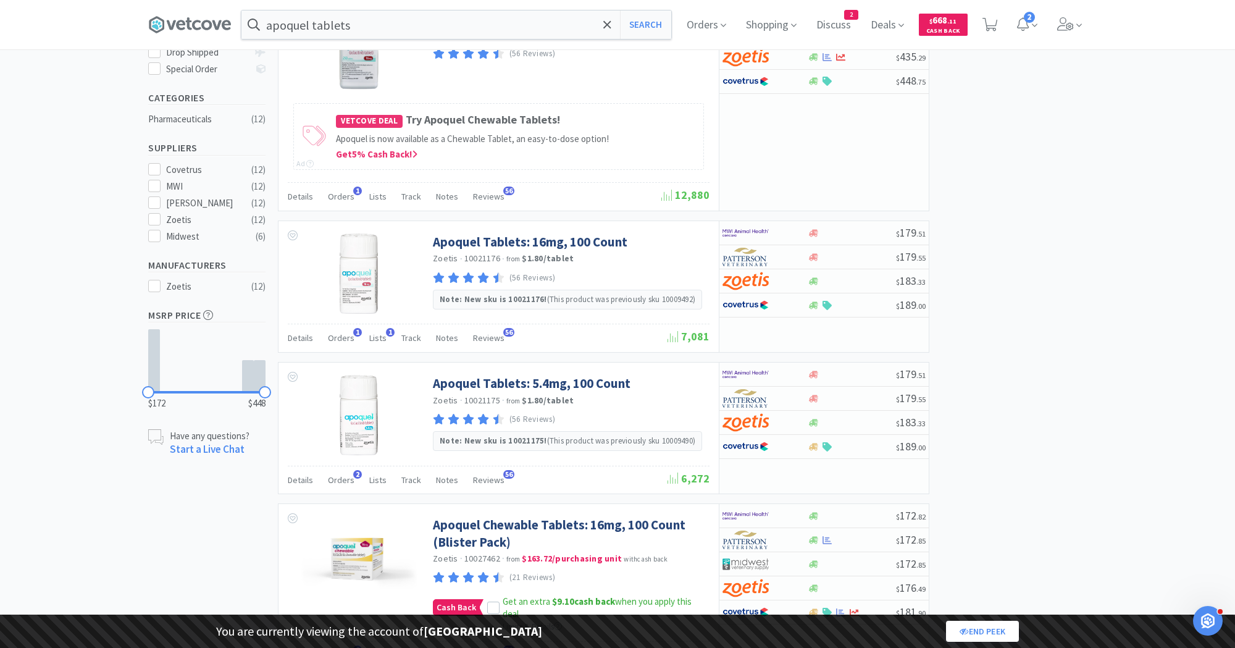
select select "1"
select select "10"
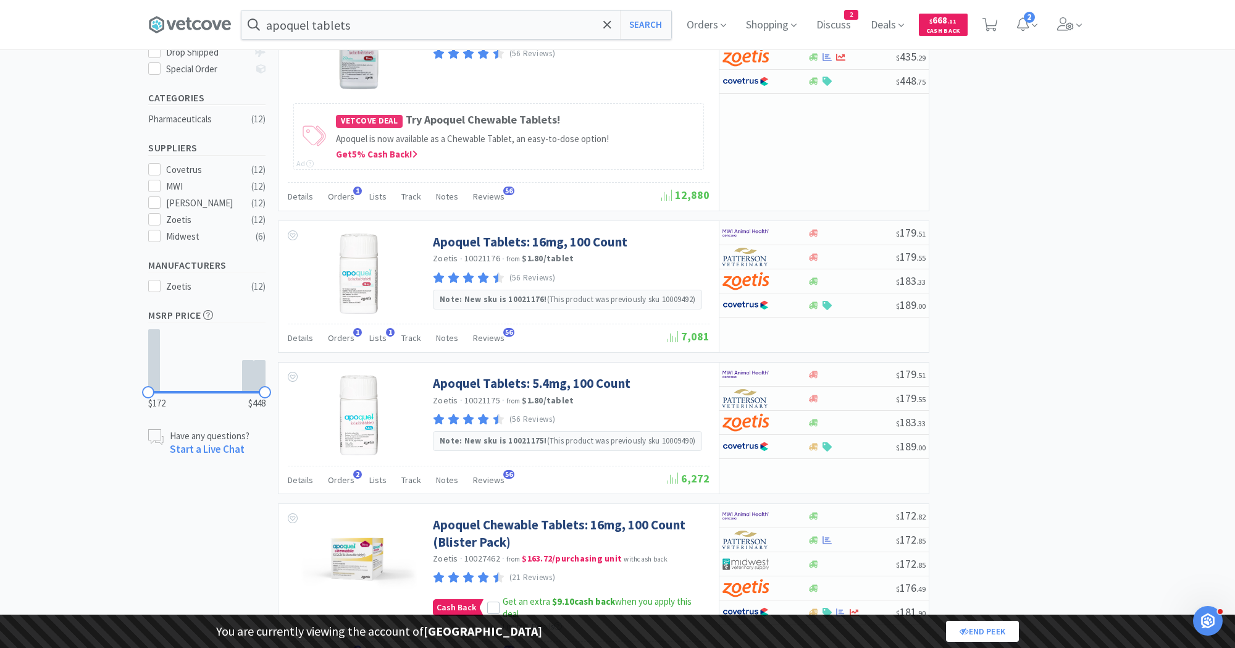
select select "1"
select select "3"
select select "2"
select select "3"
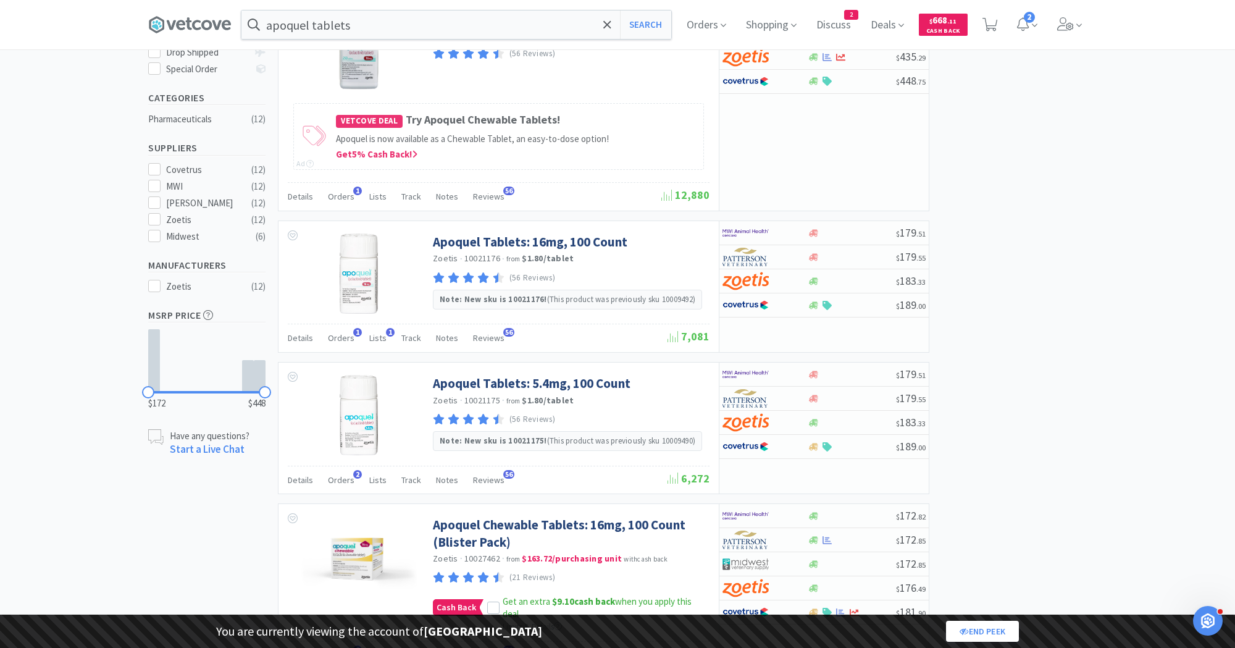
select select "2"
select select "1"
select select "10"
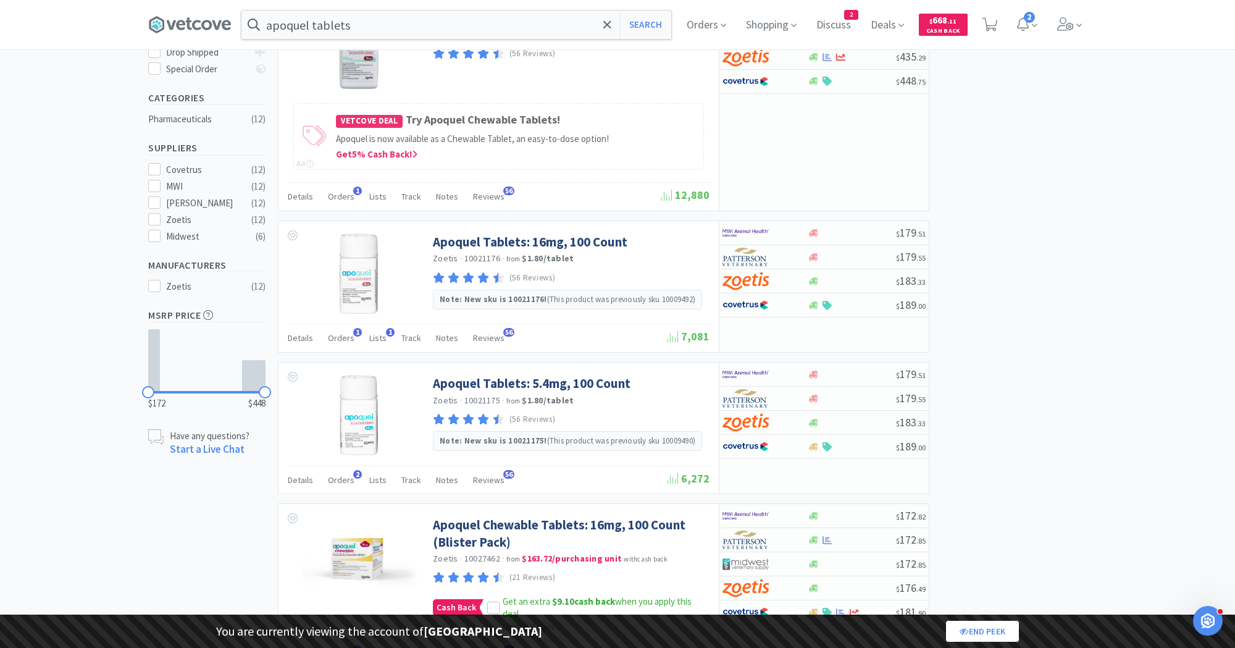
select select "1"
select select "2"
select select "1"
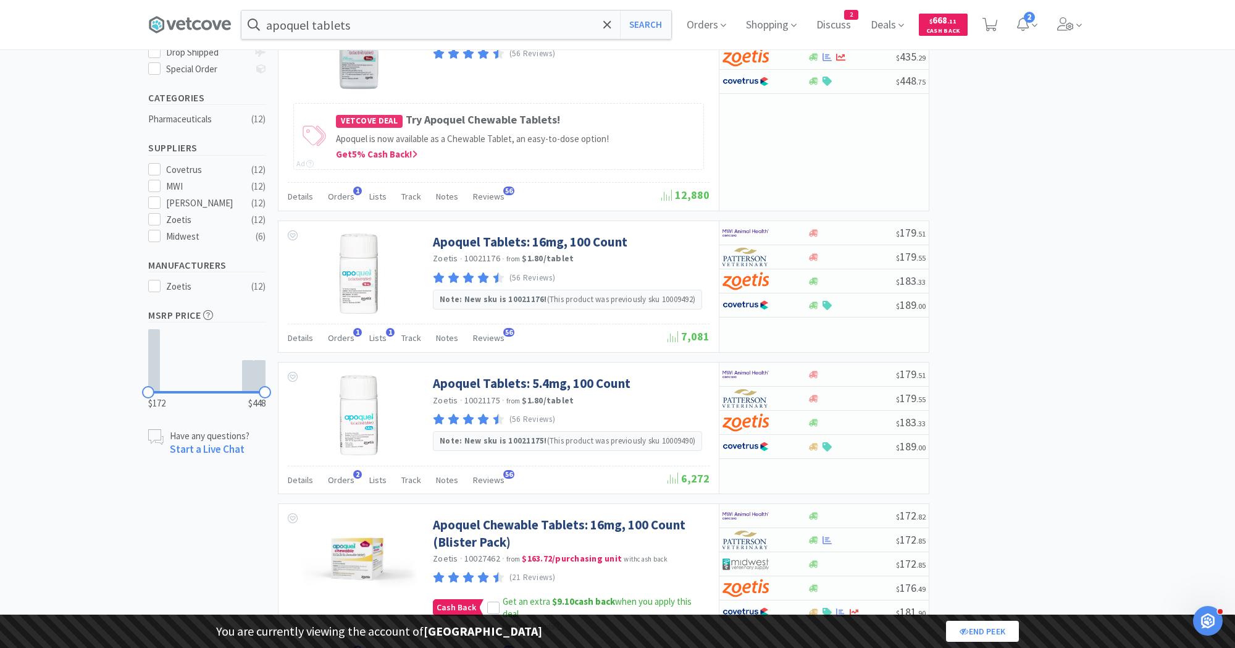
select select "2"
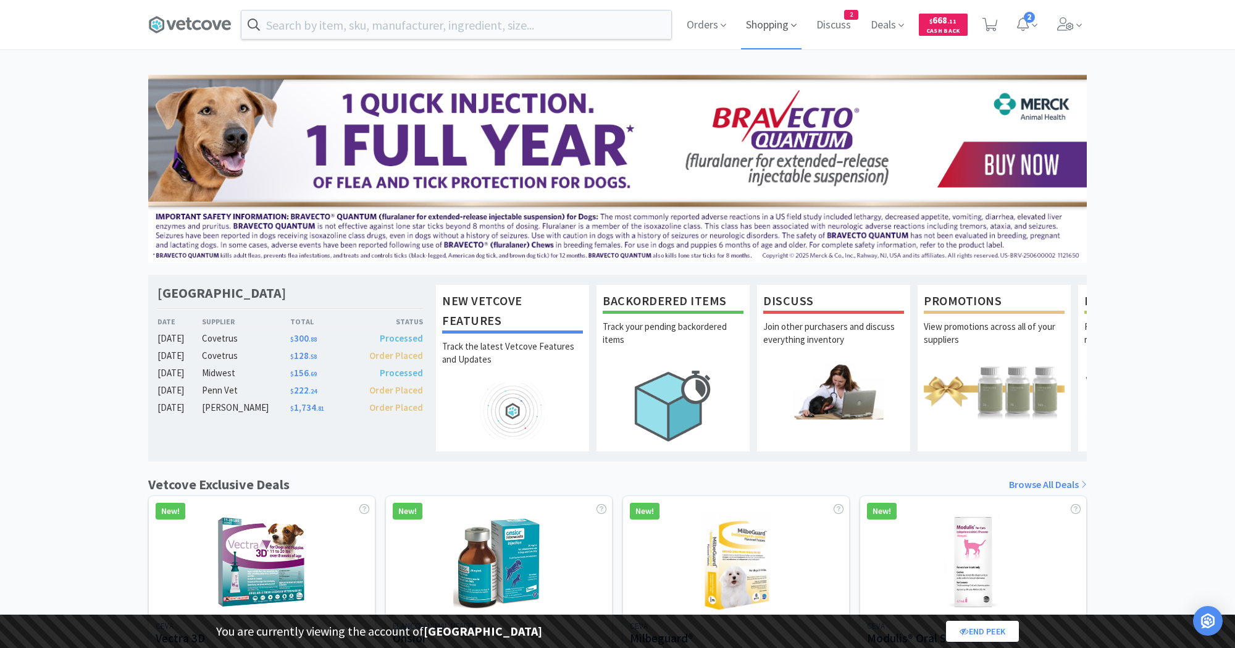
click at [762, 20] on span "Shopping" at bounding box center [771, 24] width 61 height 49
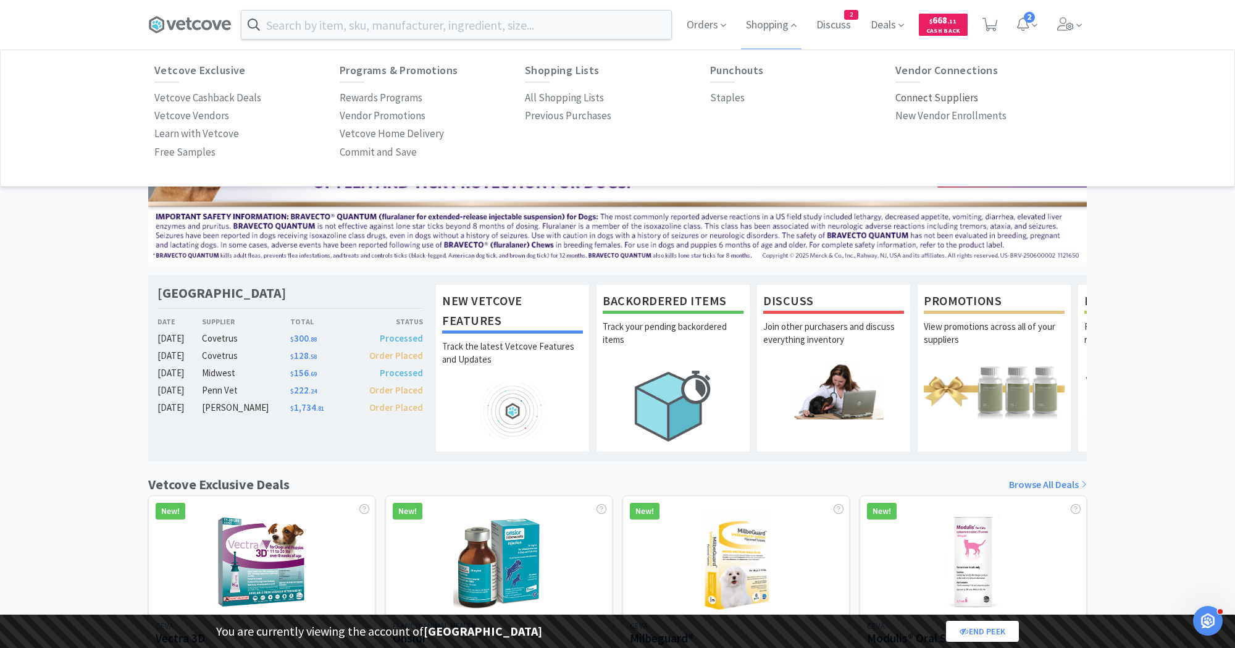
click at [921, 96] on p "Connect Suppliers" at bounding box center [936, 98] width 83 height 17
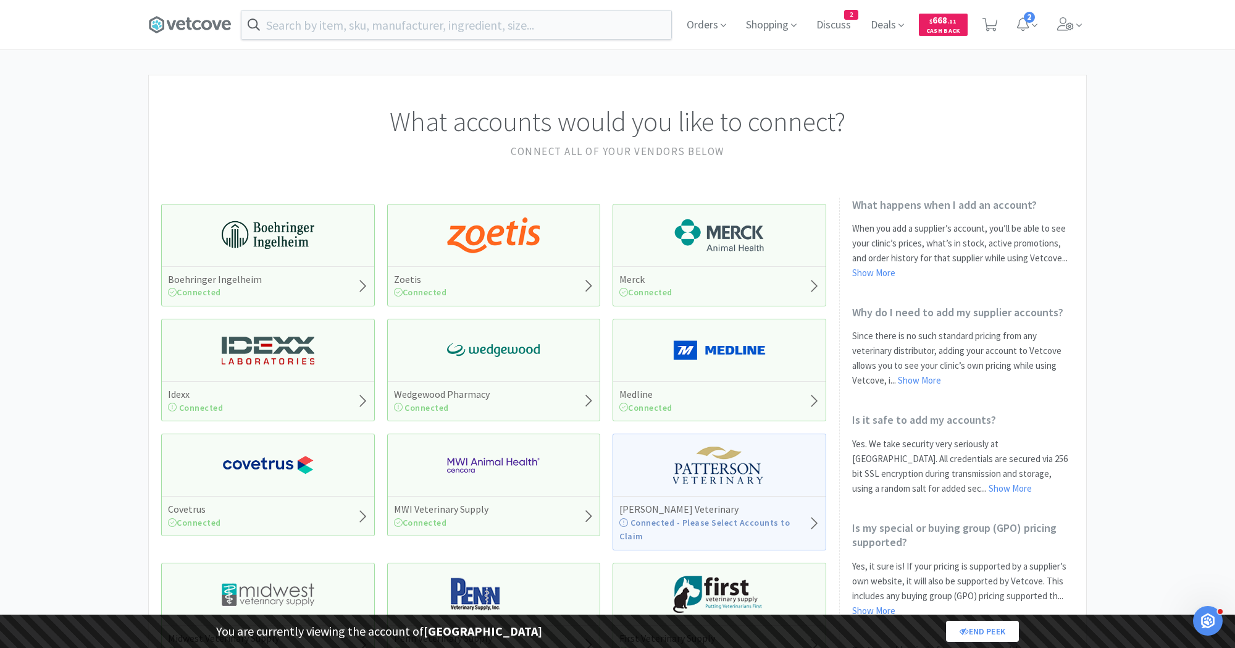
click at [527, 246] on img at bounding box center [493, 235] width 93 height 37
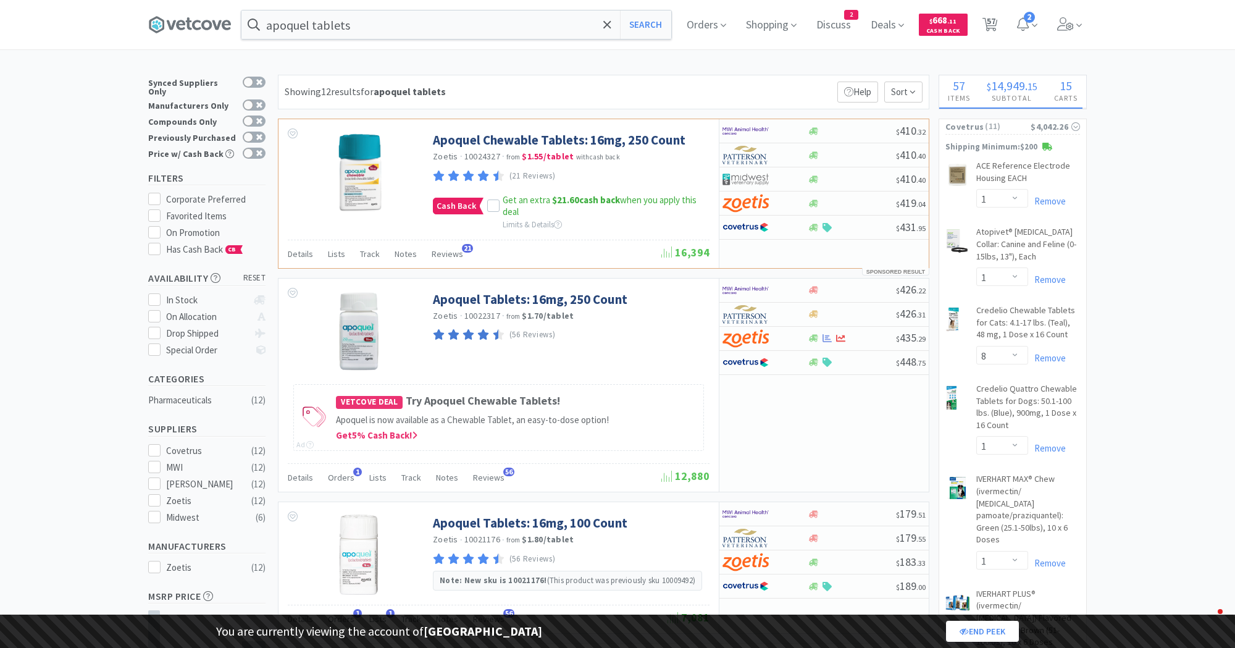
select select "1"
select select "8"
select select "1"
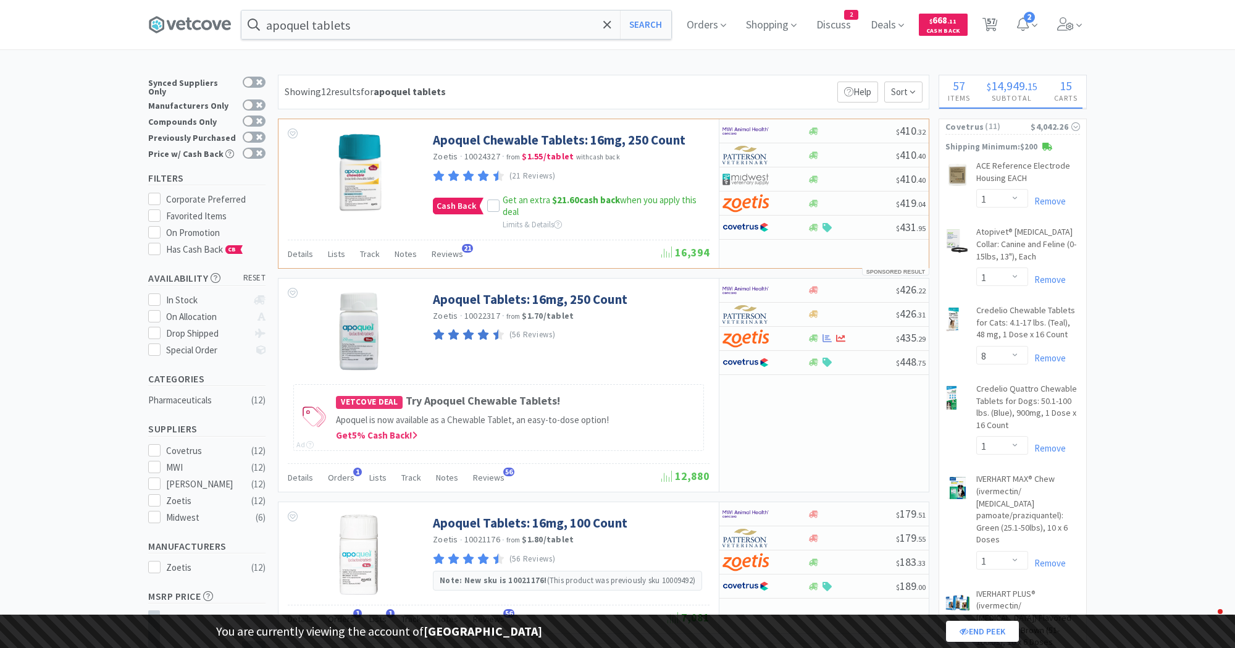
select select "1"
select select "2"
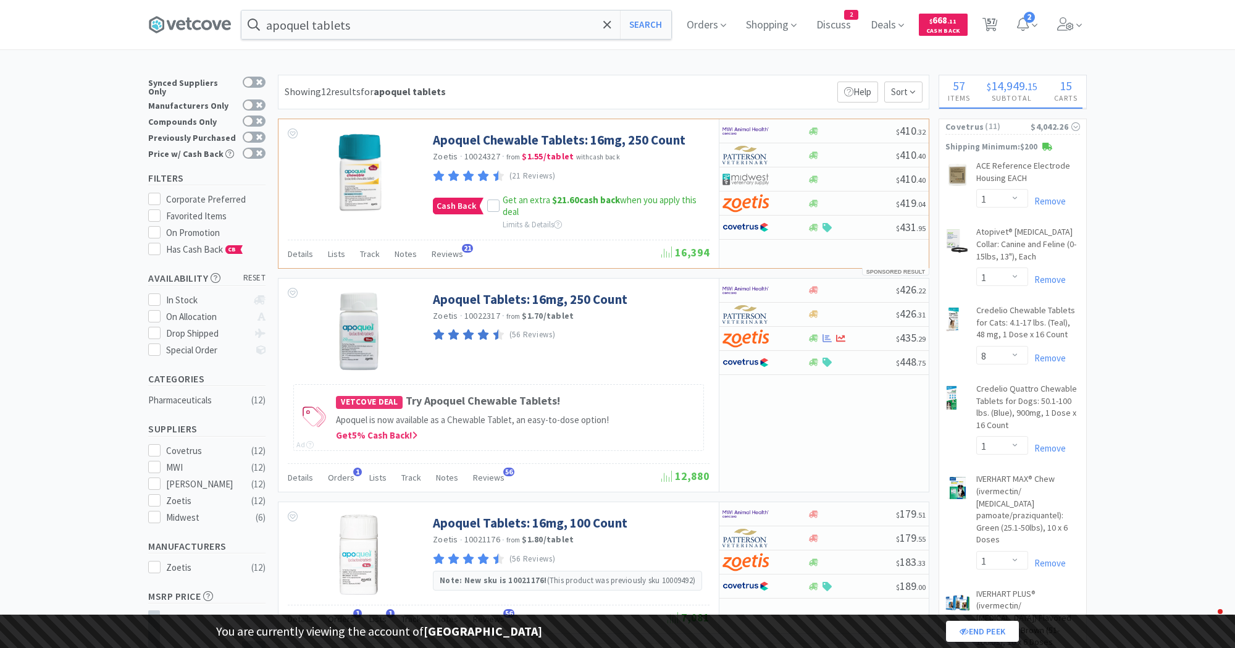
select select "2"
select select "1"
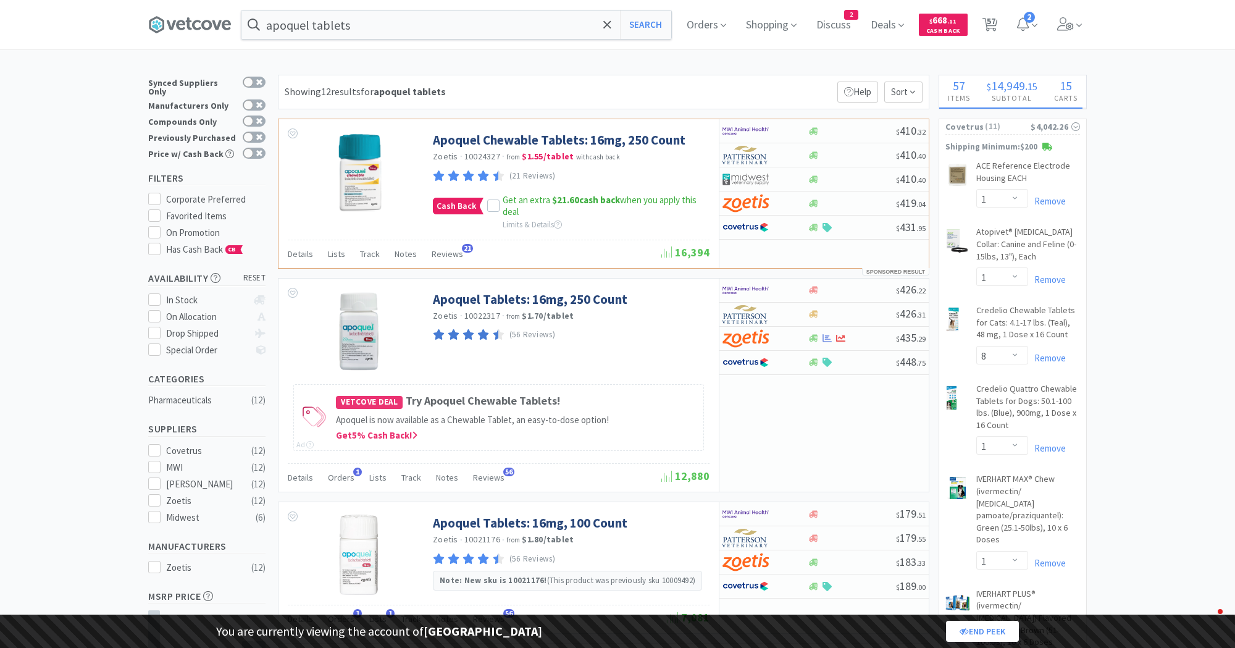
select select "1"
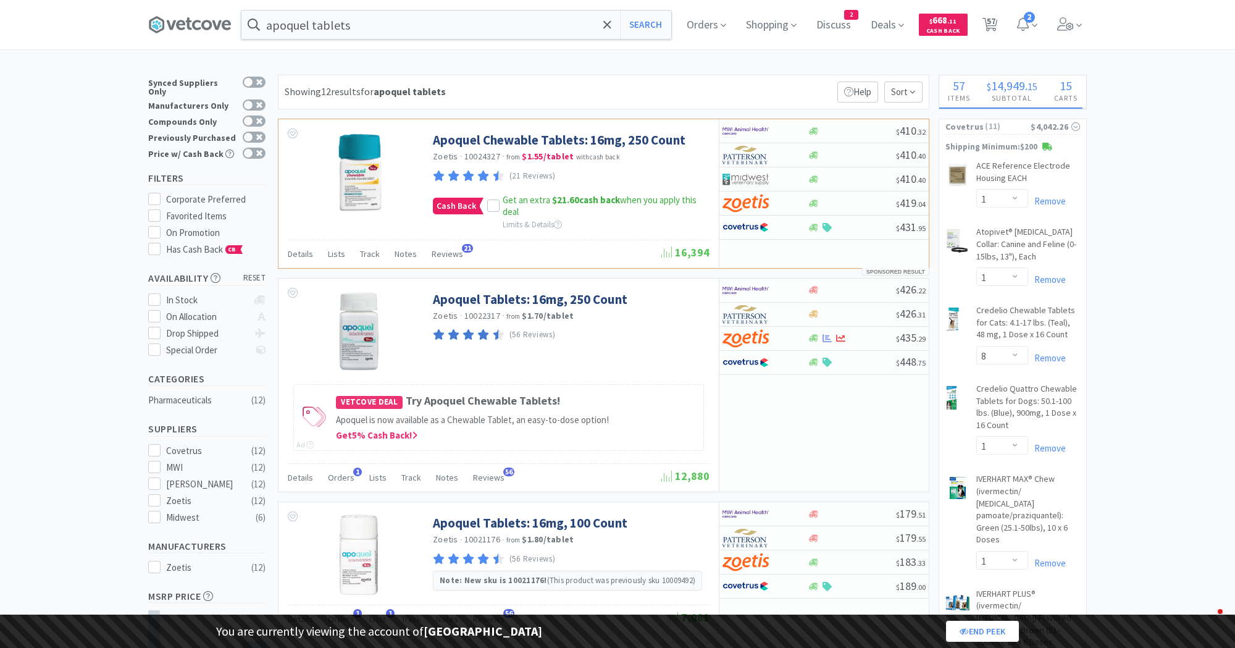
select select "1"
select select "2"
select select "1"
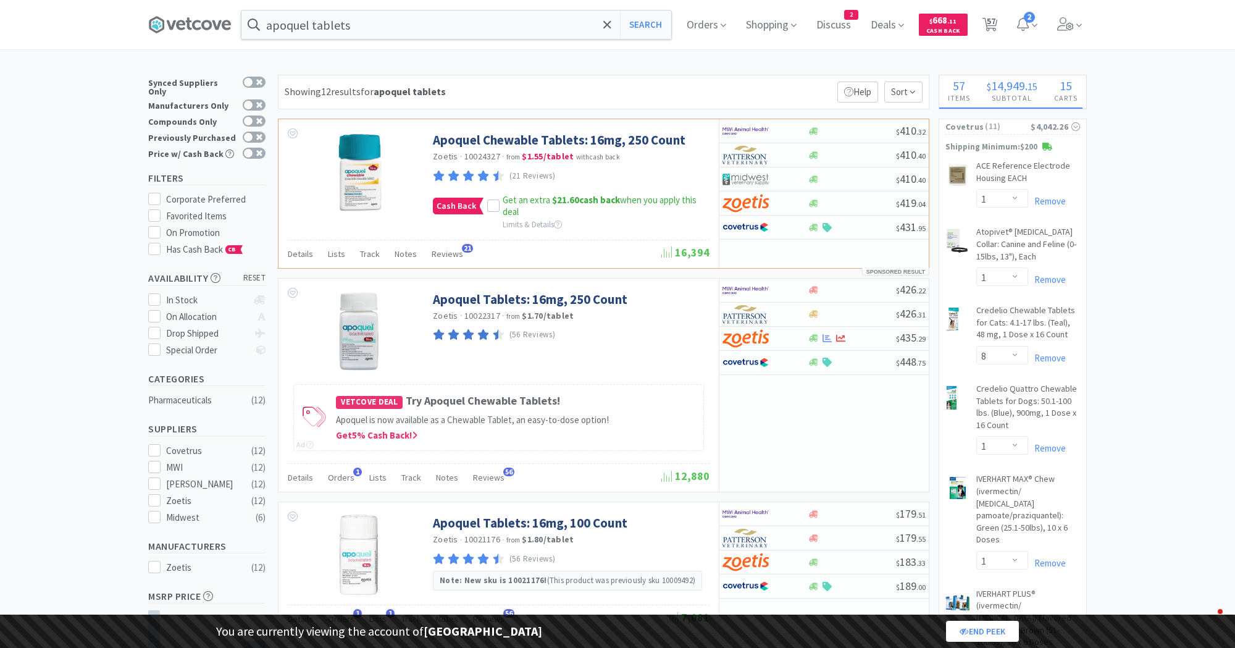
select select "1"
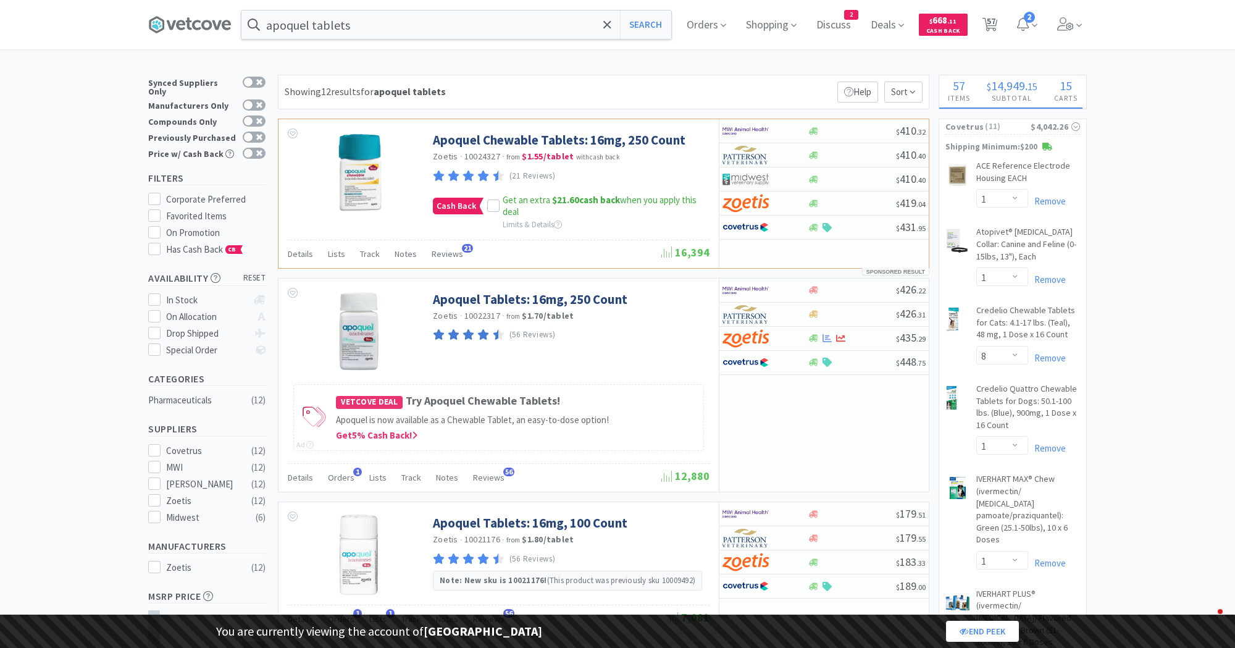
select select "1"
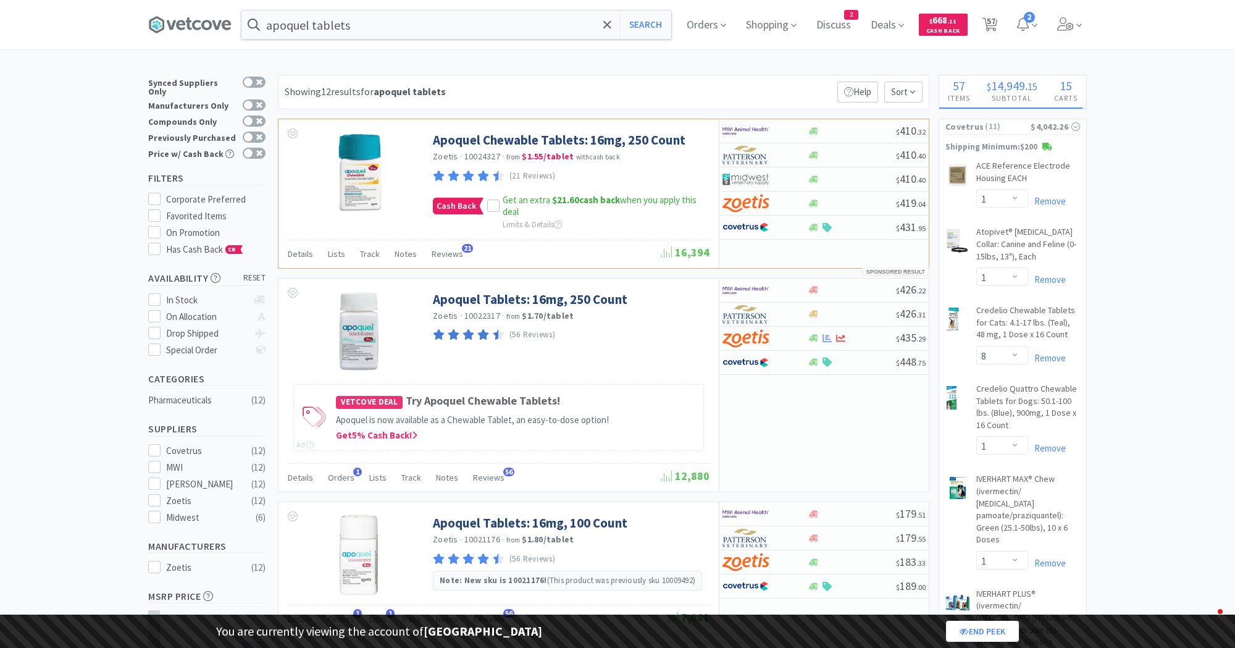
select select "1"
select select "10"
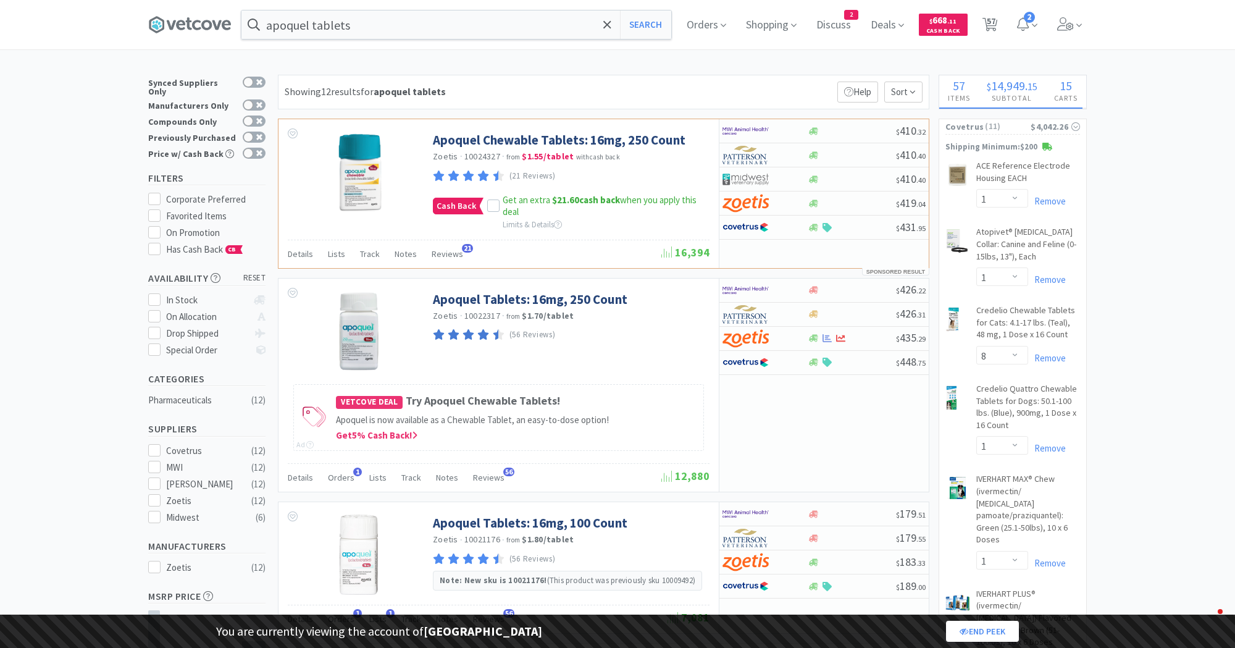
select select "1"
select select "3"
select select "2"
select select "3"
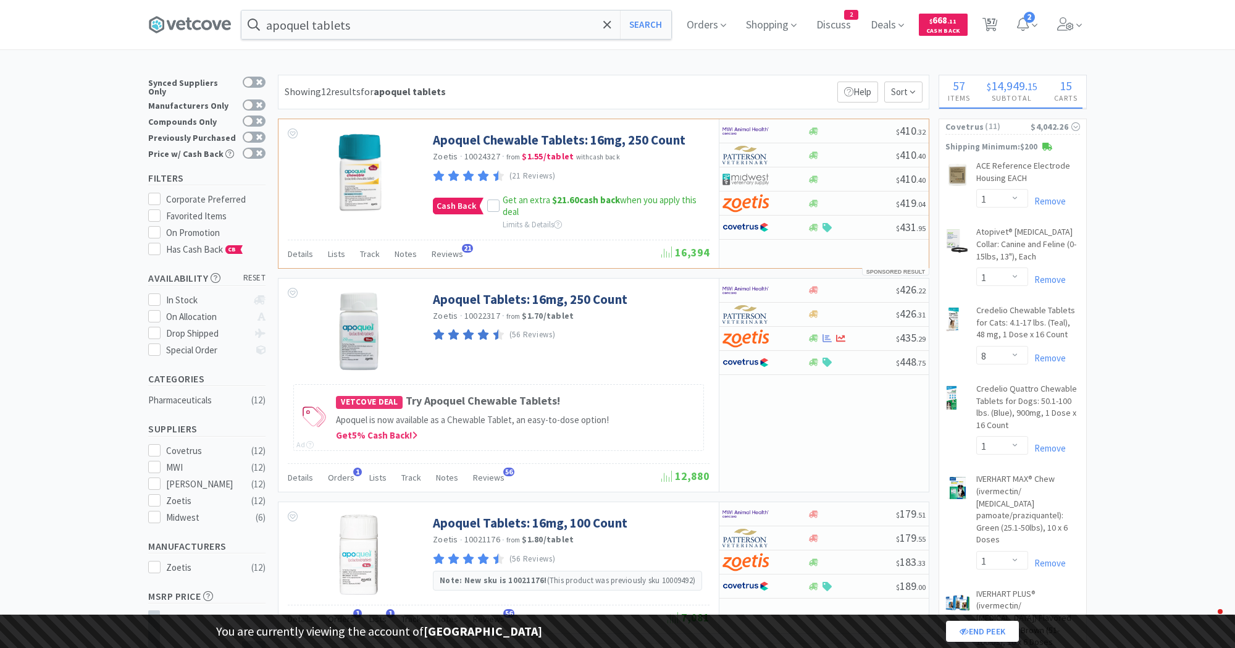
select select "2"
select select "1"
select select "10"
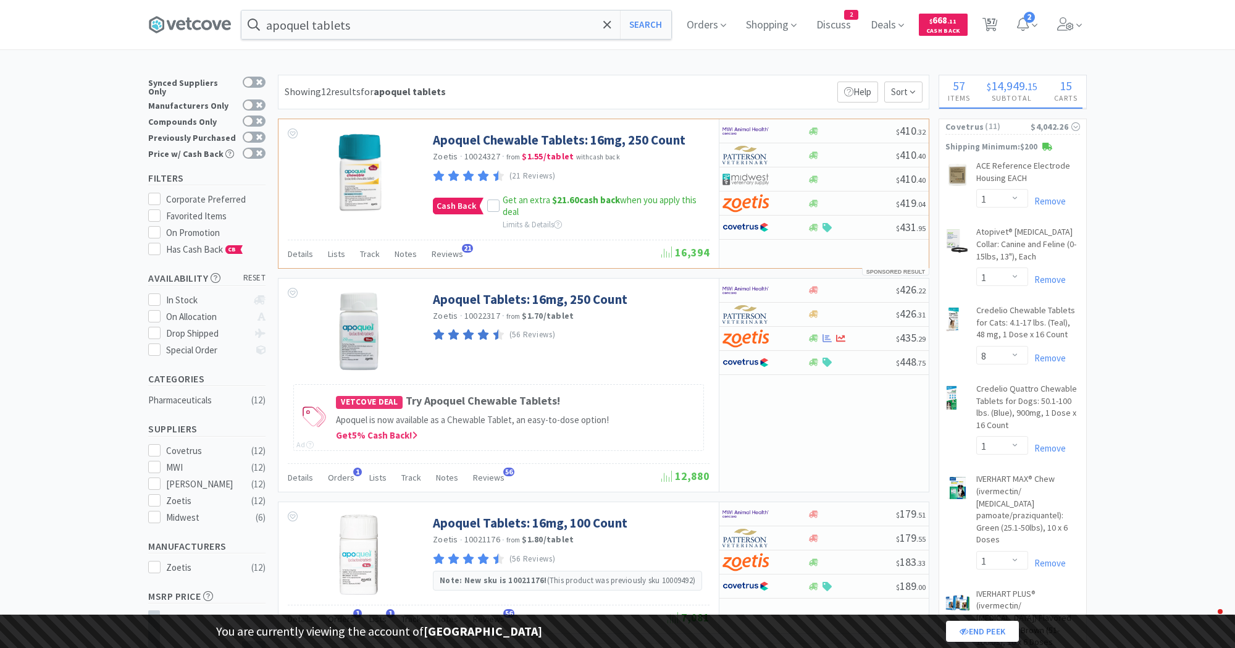
select select "1"
select select "2"
select select "1"
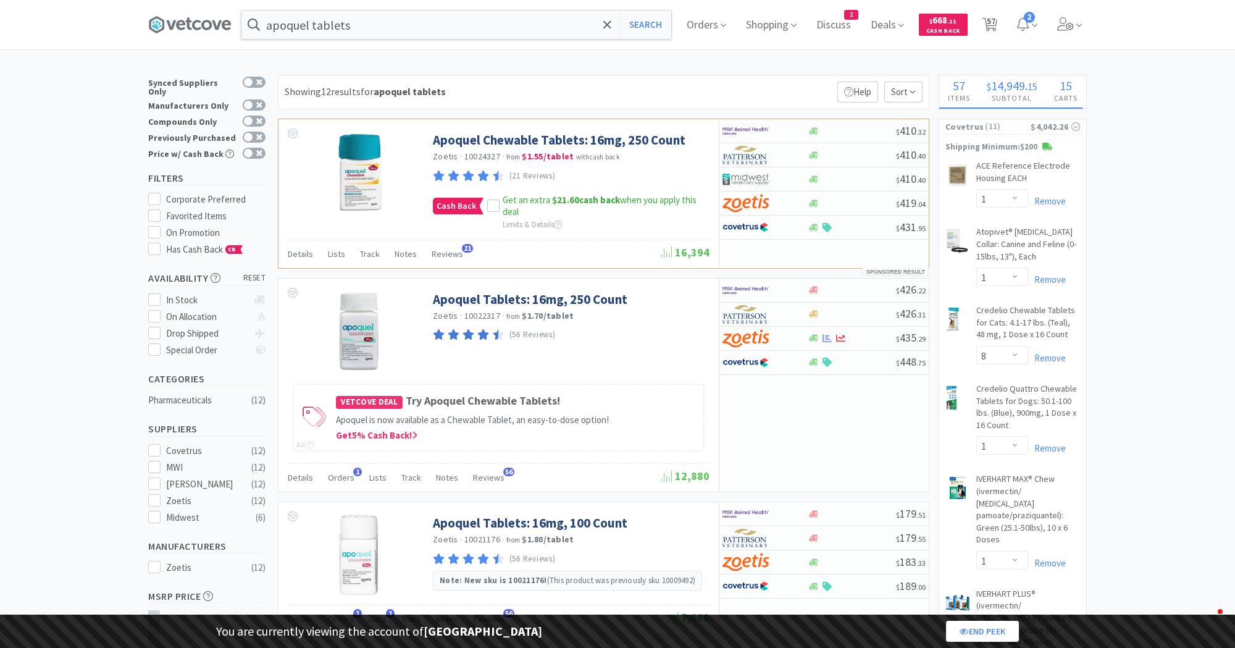
select select "2"
